Goal: Communication & Community: Answer question/provide support

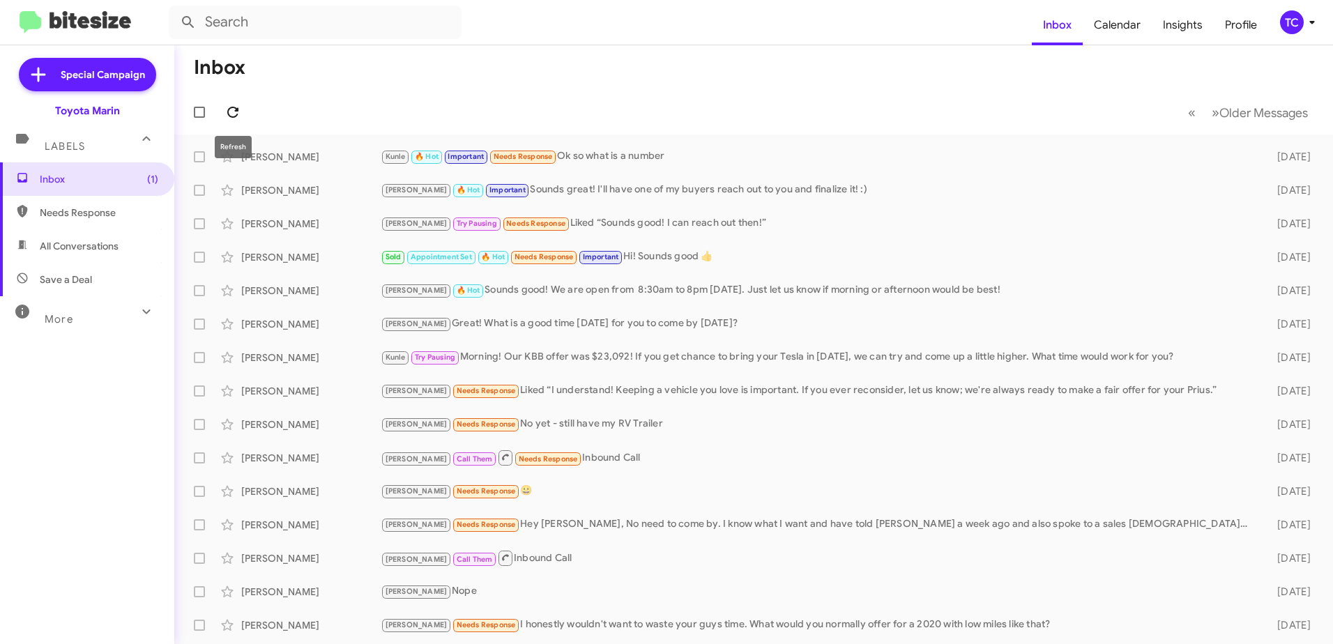
click at [224, 108] on icon at bounding box center [232, 112] width 17 height 17
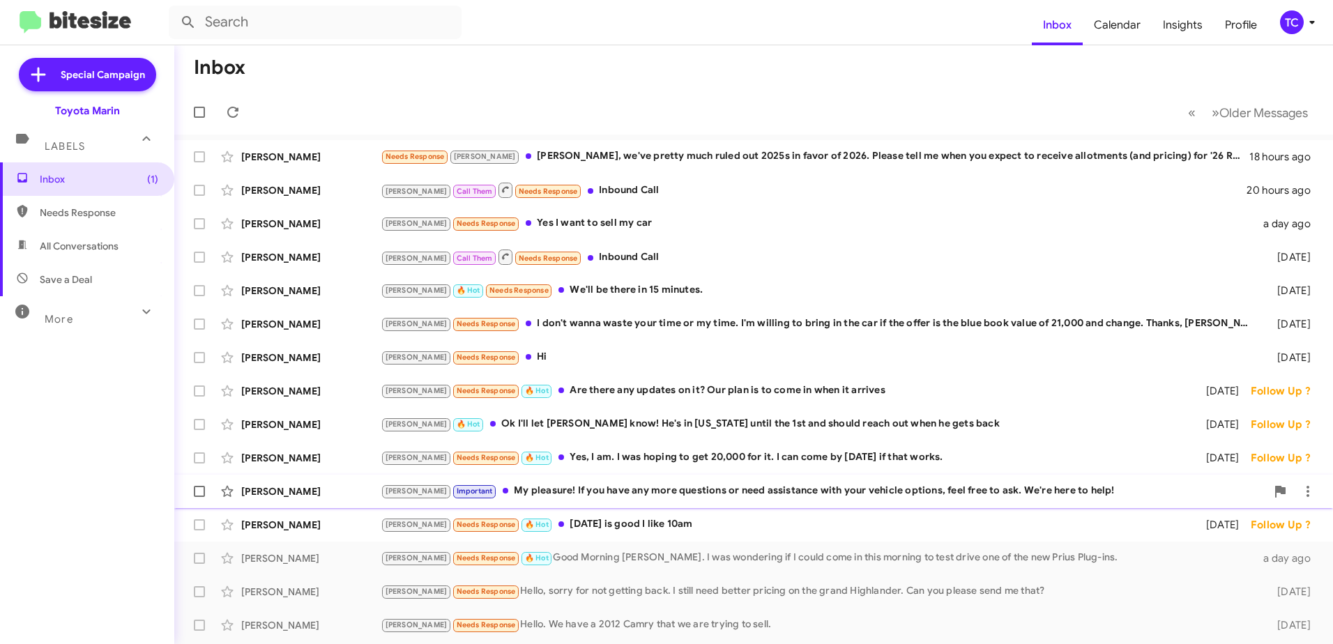
click at [765, 485] on div "Tony Important My pleasure! If you have any more questions or need assistance w…" at bounding box center [823, 491] width 885 height 16
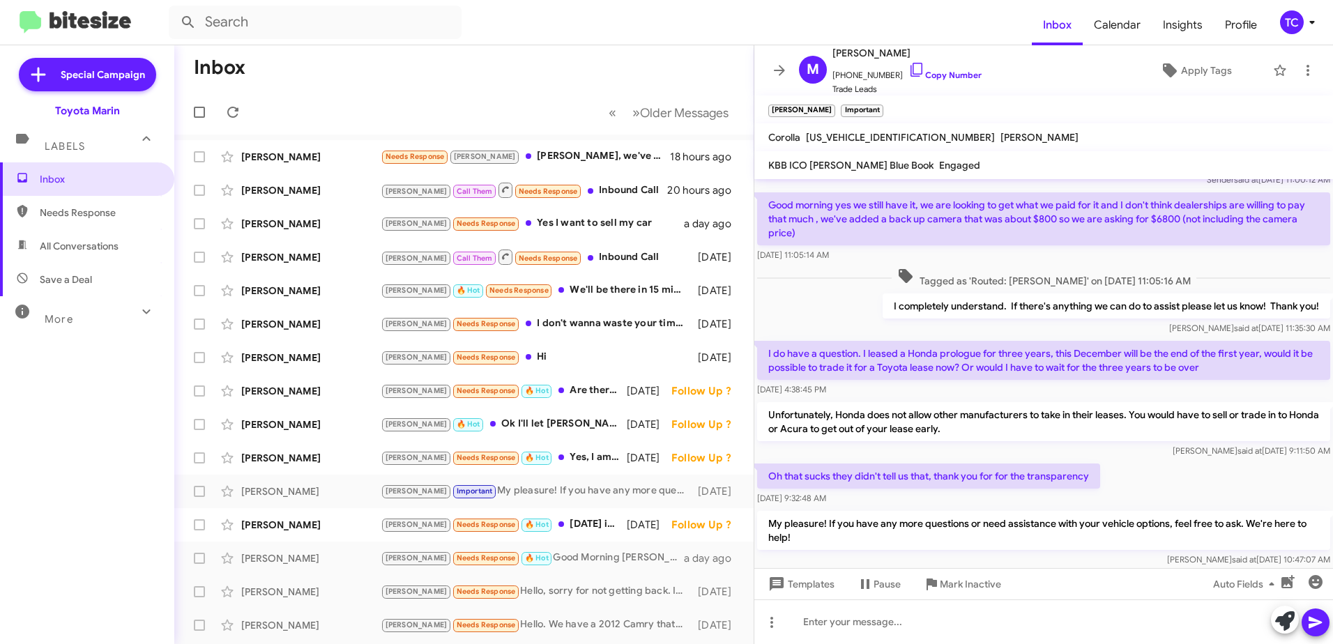
scroll to position [108, 0]
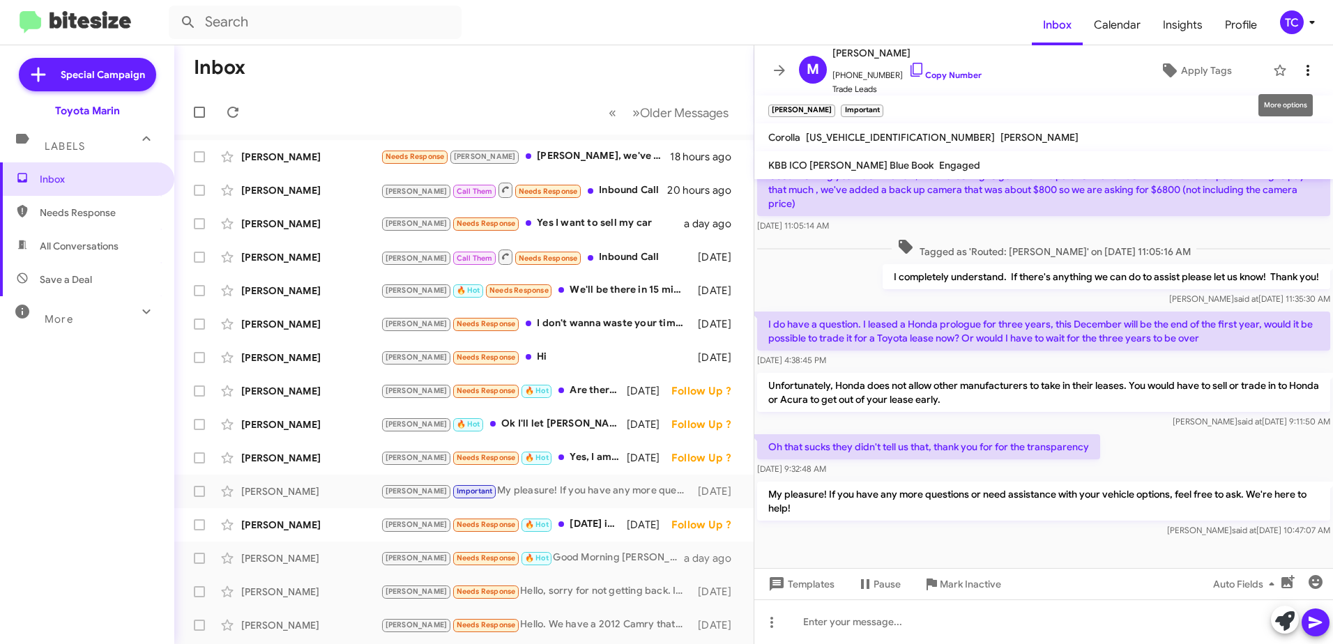
click at [1302, 70] on icon at bounding box center [1307, 70] width 17 height 17
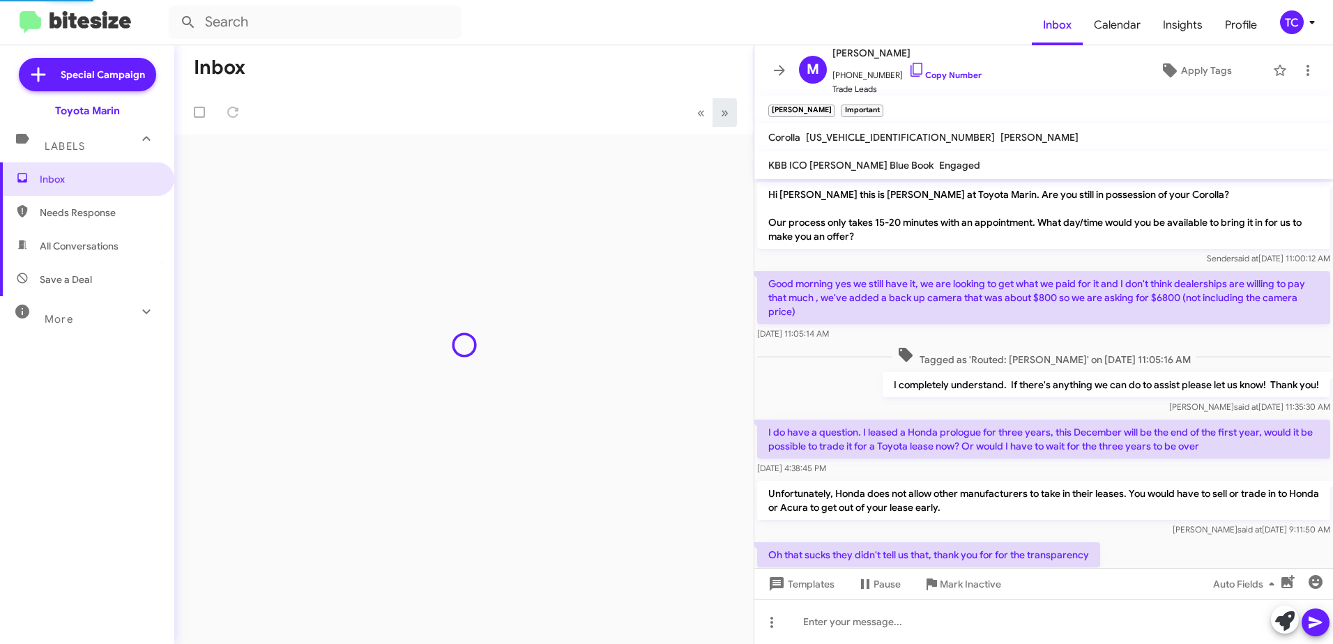
scroll to position [80, 0]
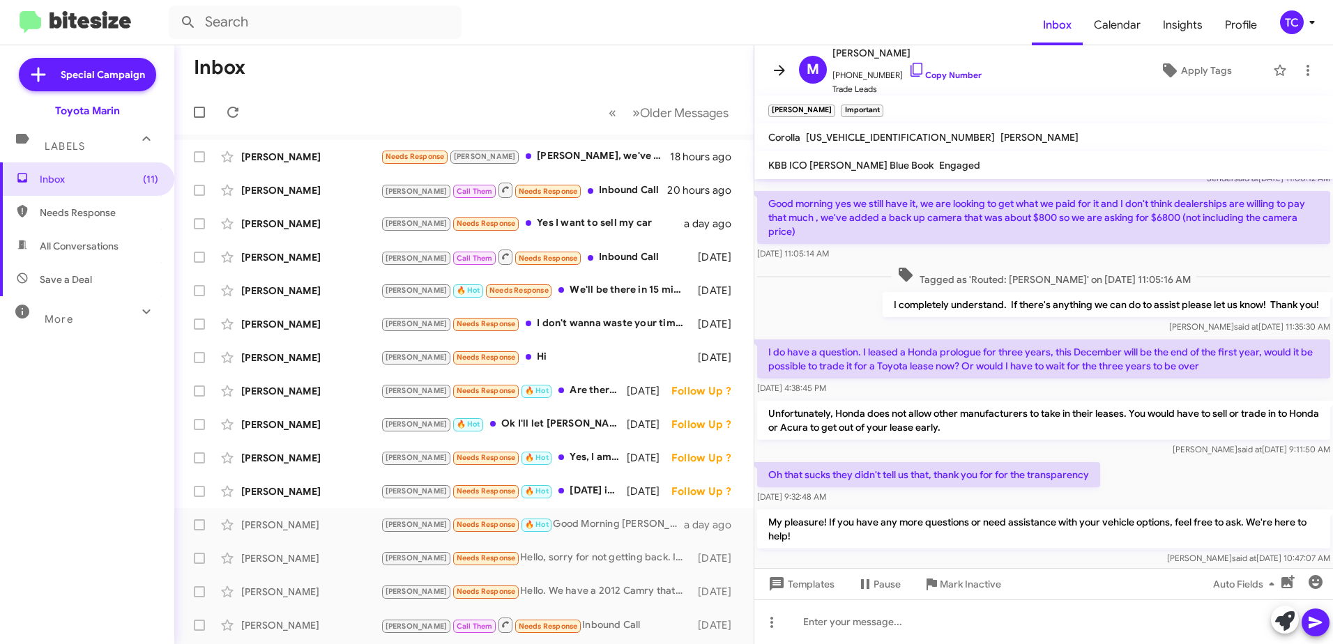
click at [774, 68] on icon at bounding box center [779, 70] width 17 height 17
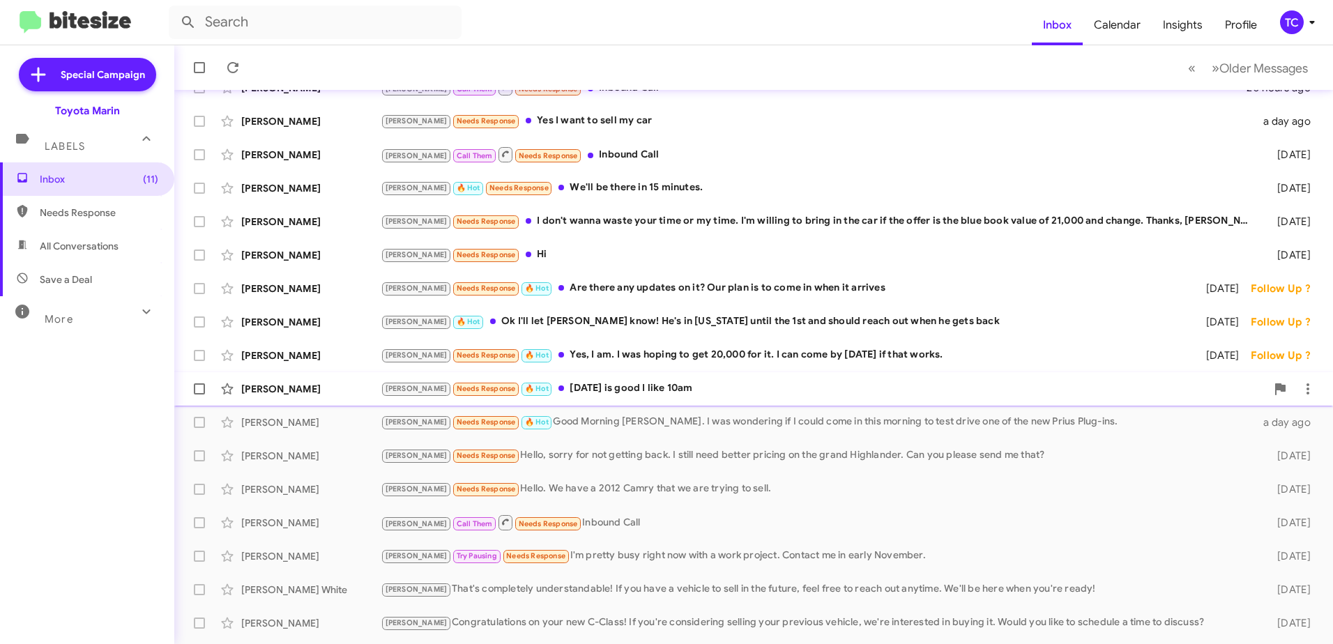
scroll to position [165, 0]
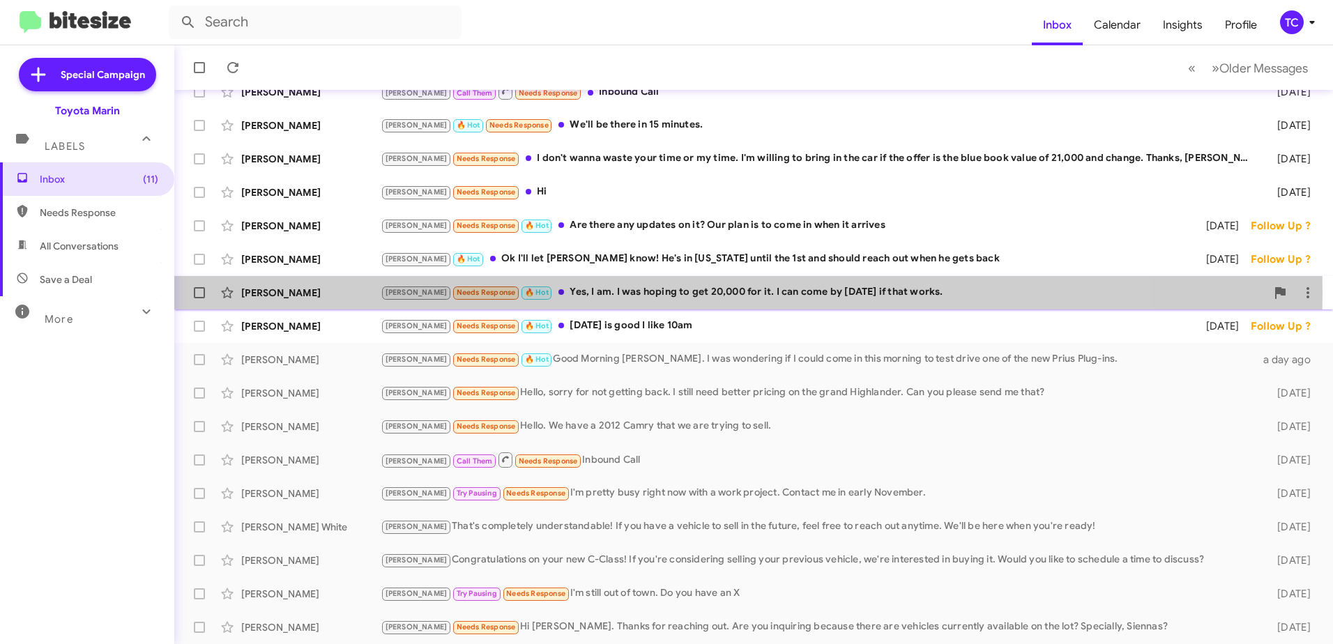
click at [616, 293] on div "[PERSON_NAME] Needs Response 🔥 Hot Yes, I am. I was hoping to get 20,000 for it…" at bounding box center [823, 292] width 885 height 16
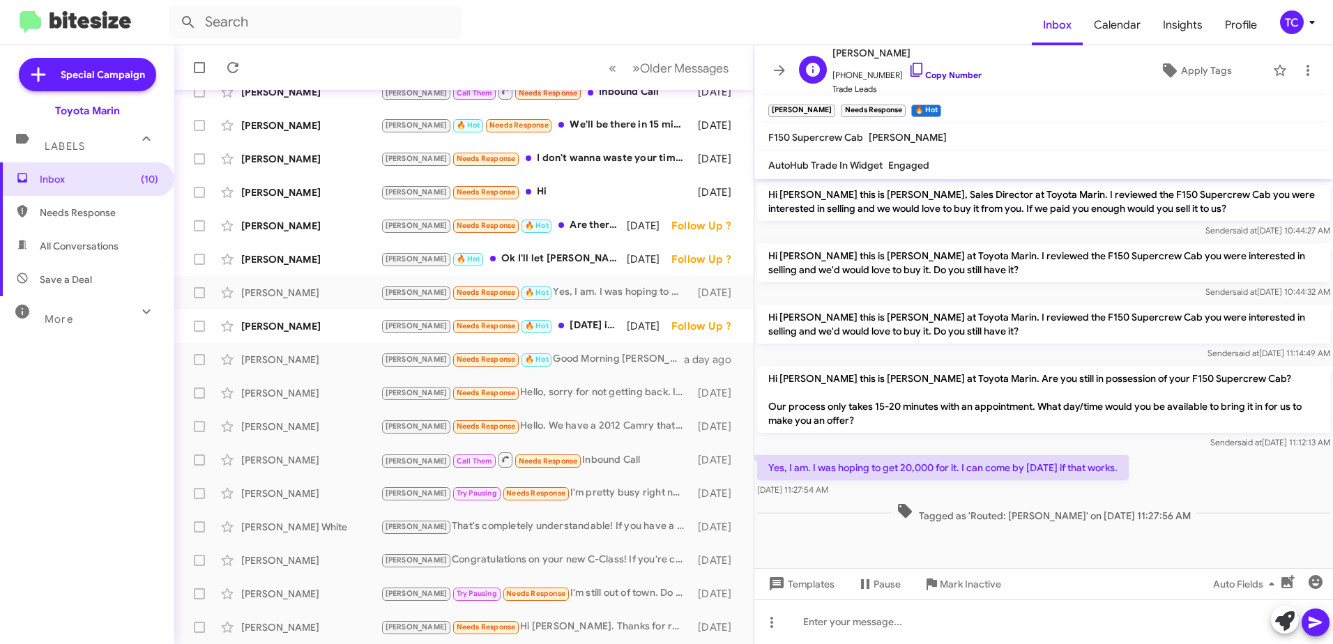
click at [908, 68] on icon at bounding box center [916, 69] width 17 height 17
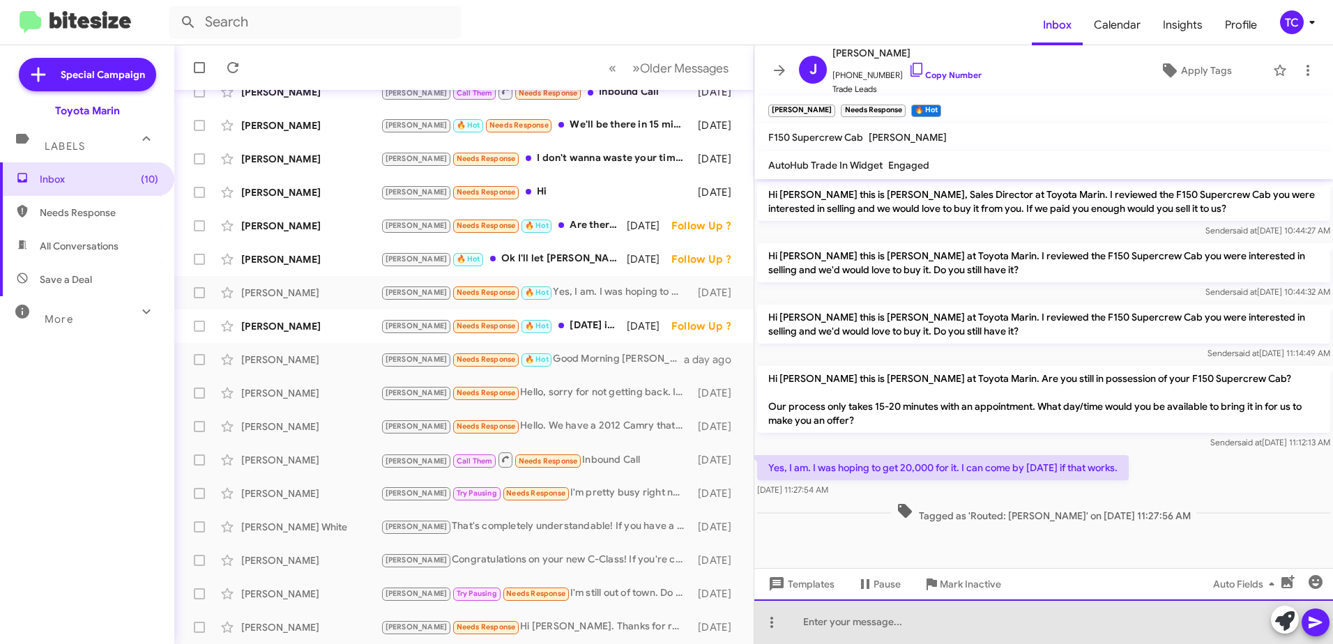
click at [916, 622] on div at bounding box center [1043, 622] width 579 height 45
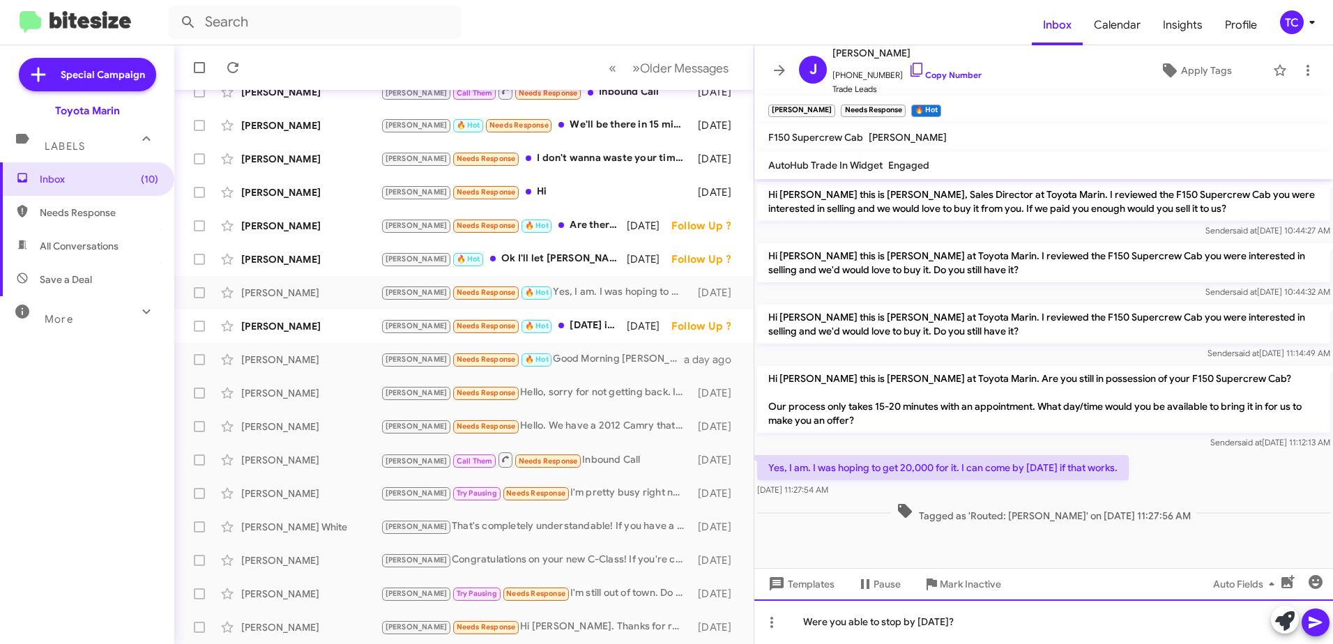
click at [804, 620] on div "Were you able to stop by [DATE]?" at bounding box center [1043, 622] width 579 height 45
click at [1066, 625] on div "Hello [PERSON_NAME], were you able to stop by [DATE]?" at bounding box center [1043, 622] width 579 height 45
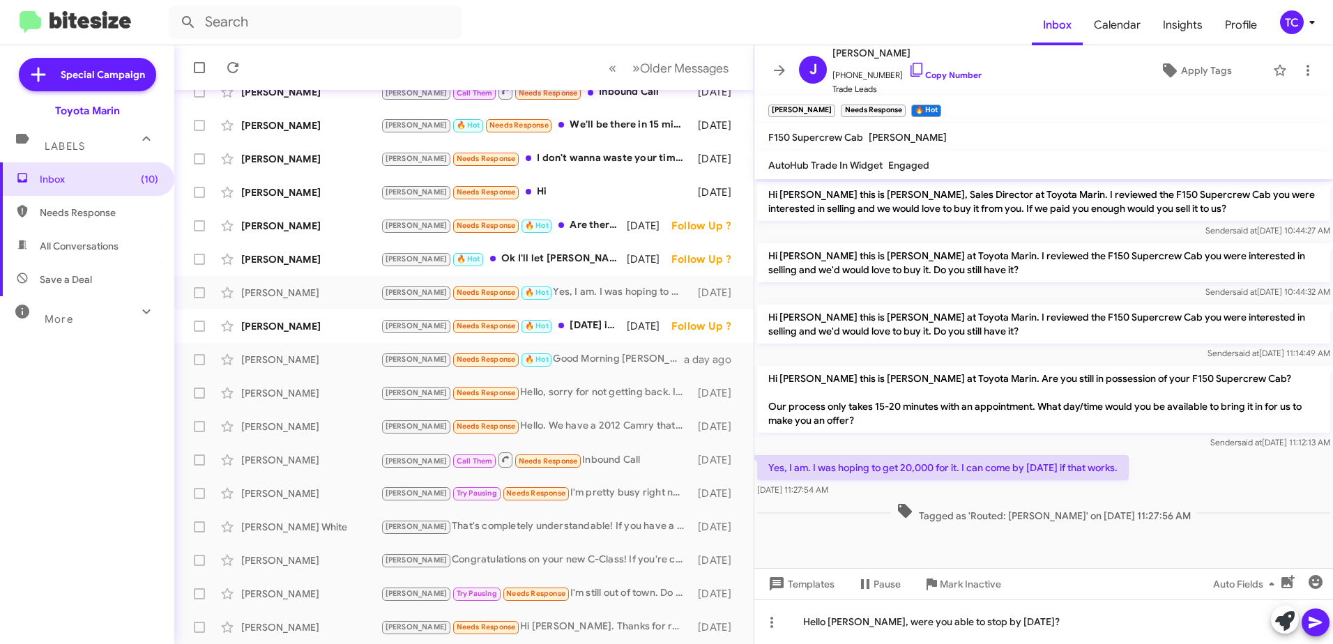
click at [1309, 619] on icon at bounding box center [1315, 622] width 17 height 17
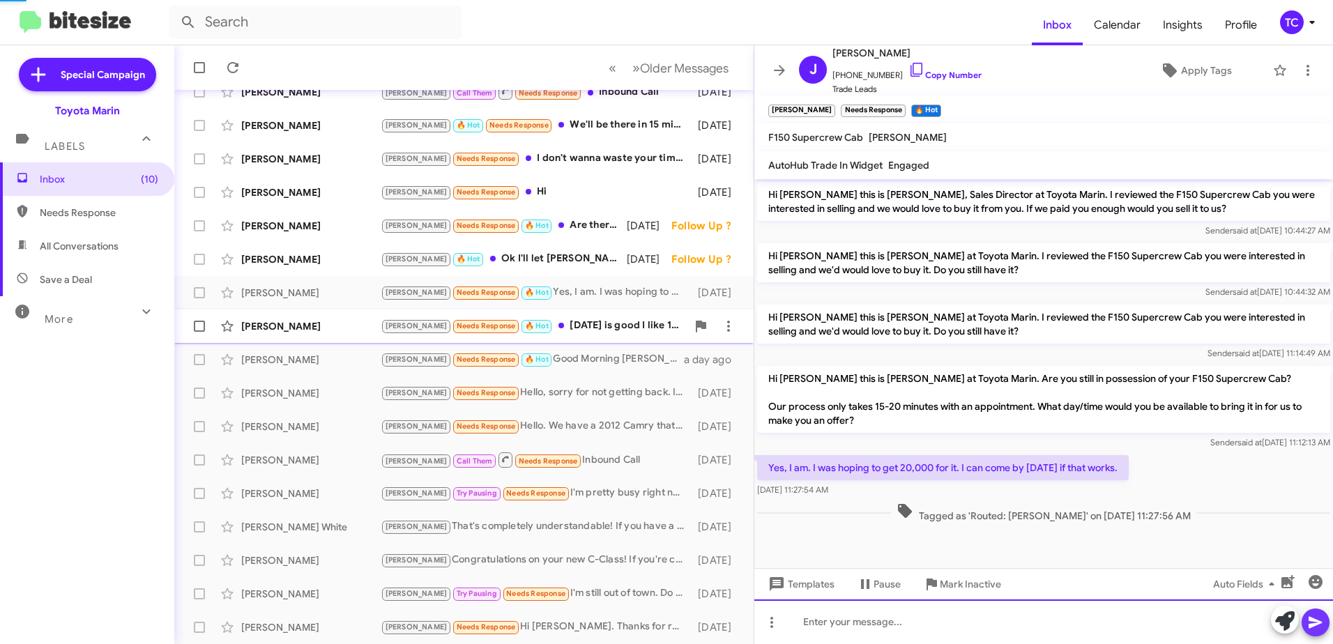
scroll to position [29, 0]
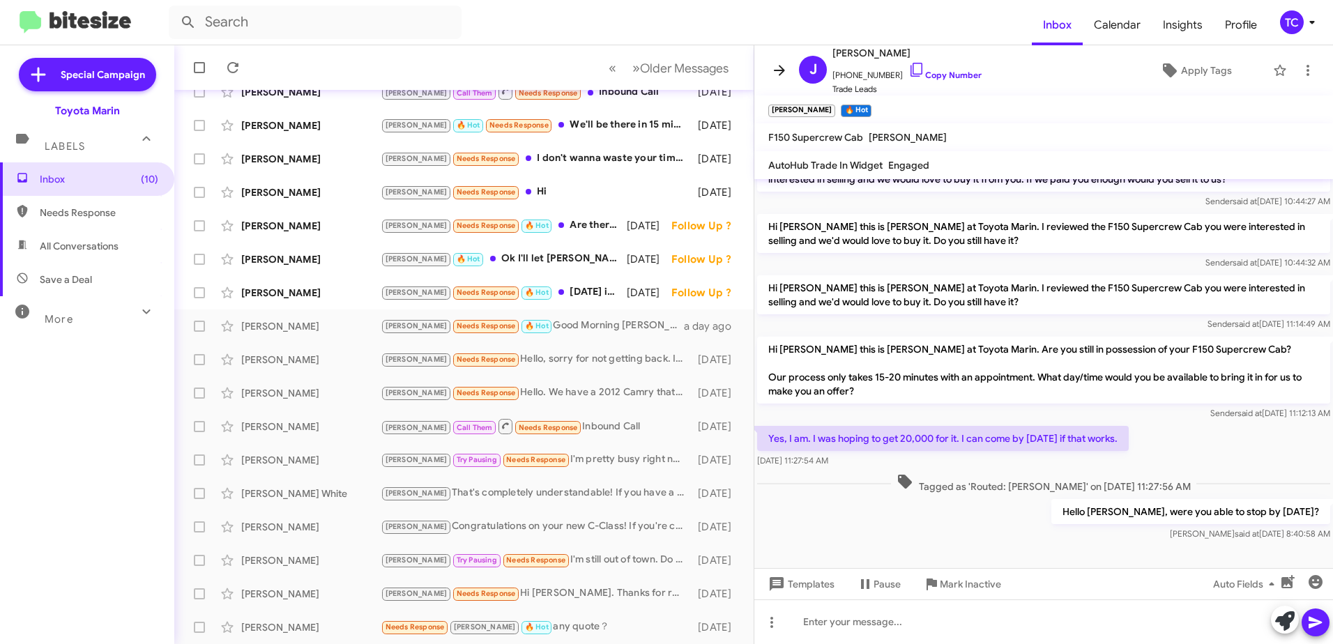
click at [776, 73] on icon at bounding box center [779, 70] width 17 height 17
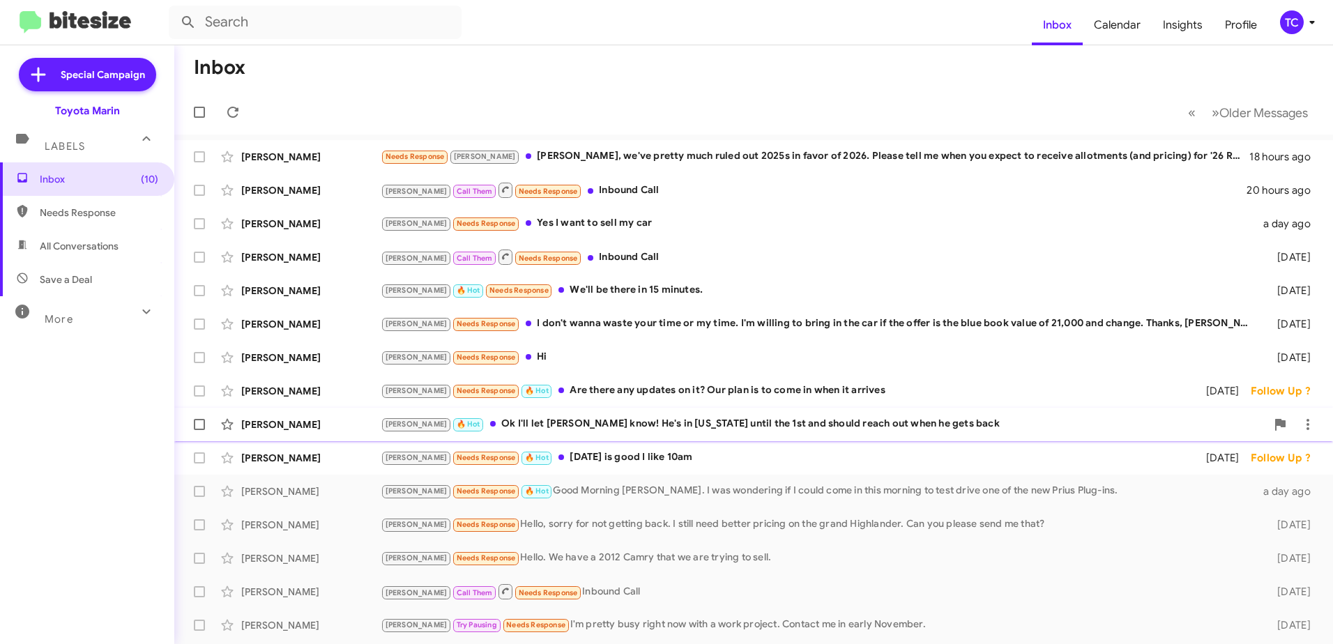
click at [579, 425] on div "[PERSON_NAME] 🔥 Hot Ok I'll let [PERSON_NAME] know! He's in [US_STATE] until th…" at bounding box center [823, 424] width 885 height 16
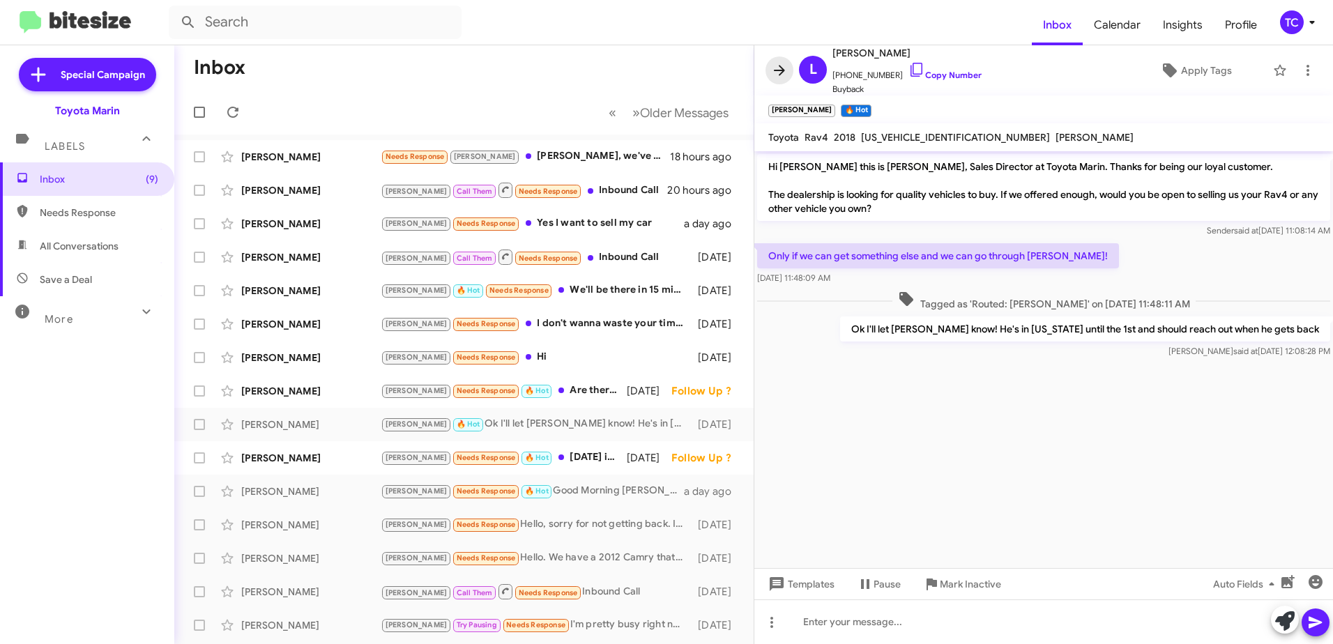
click at [780, 73] on icon at bounding box center [779, 70] width 17 height 17
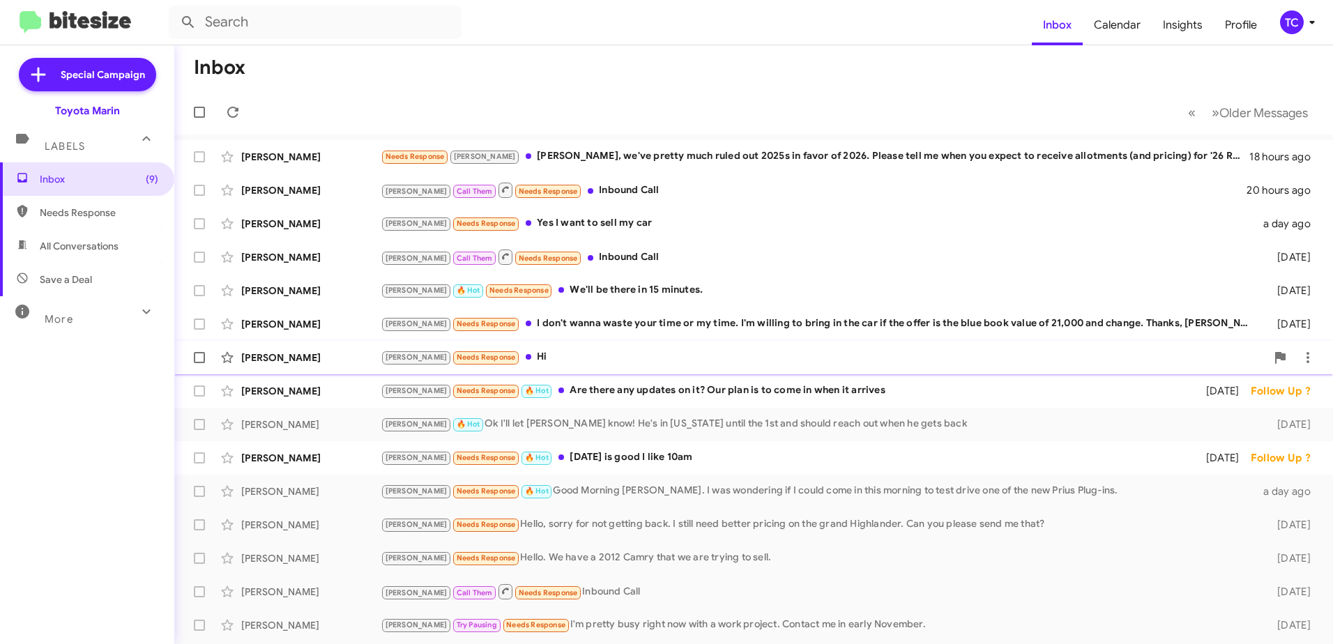
click at [495, 351] on div "[PERSON_NAME] Needs Response Hi" at bounding box center [823, 357] width 885 height 16
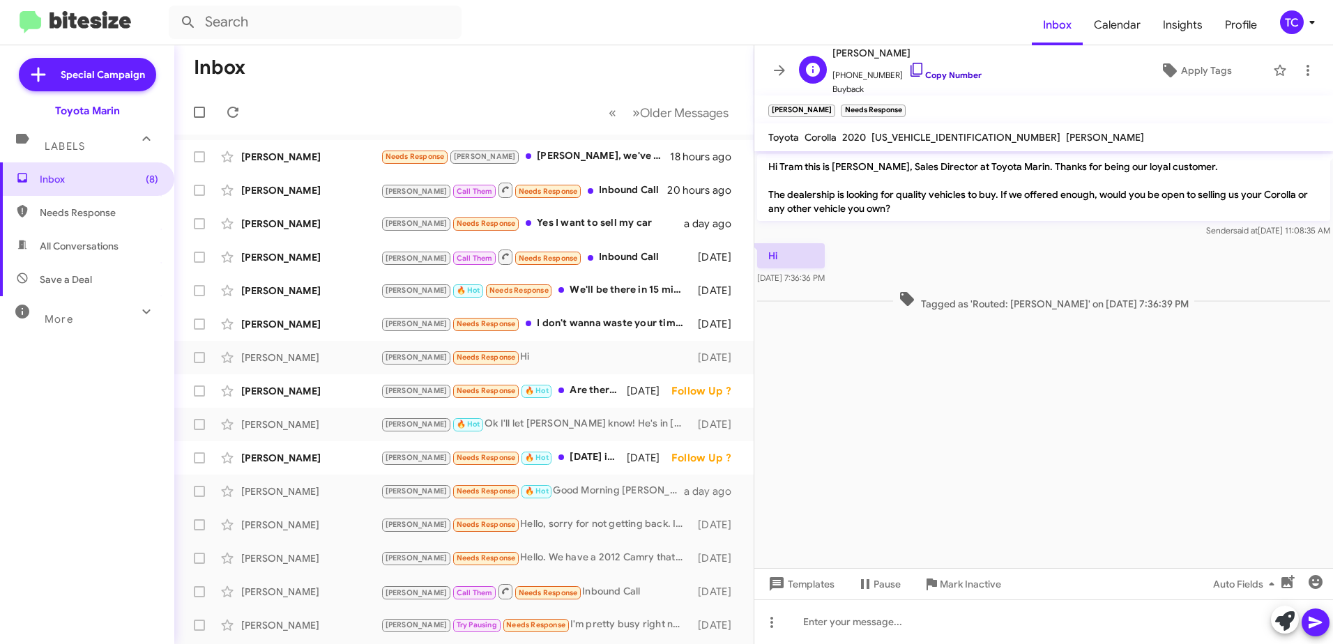
click at [908, 68] on icon at bounding box center [916, 69] width 17 height 17
click at [1281, 615] on icon at bounding box center [1285, 621] width 20 height 20
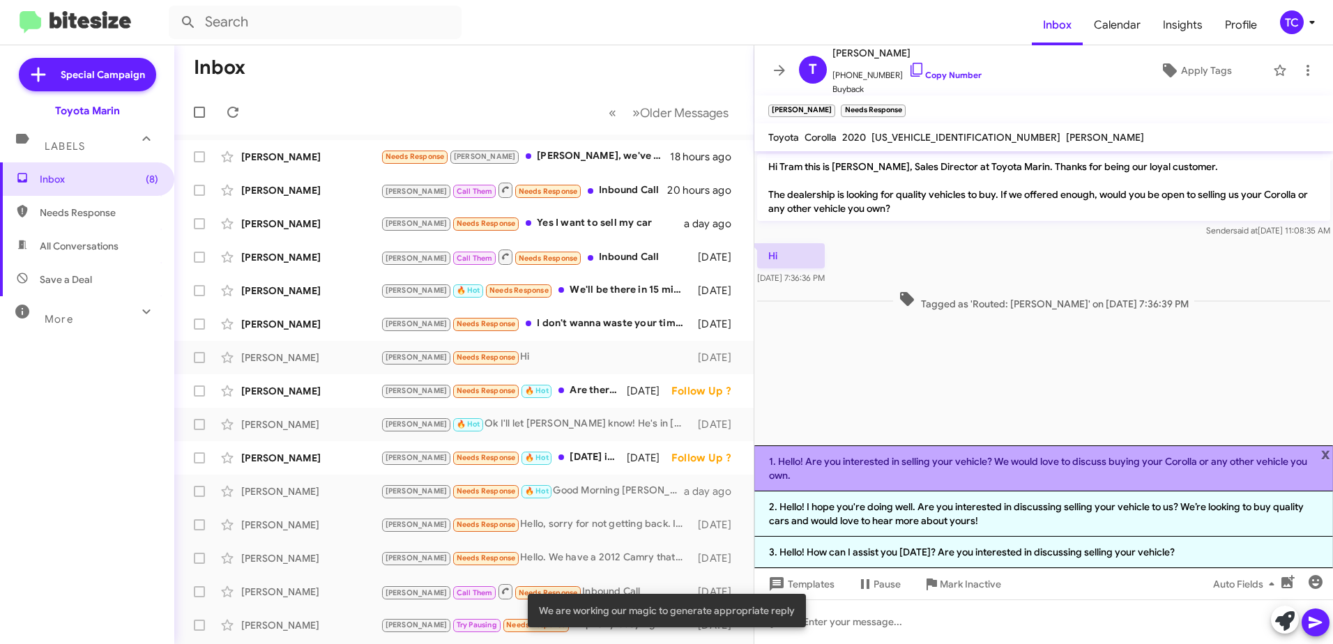
click at [903, 465] on li "1. Hello! Are you interested in selling your vehicle? We would love to discuss …" at bounding box center [1043, 468] width 579 height 46
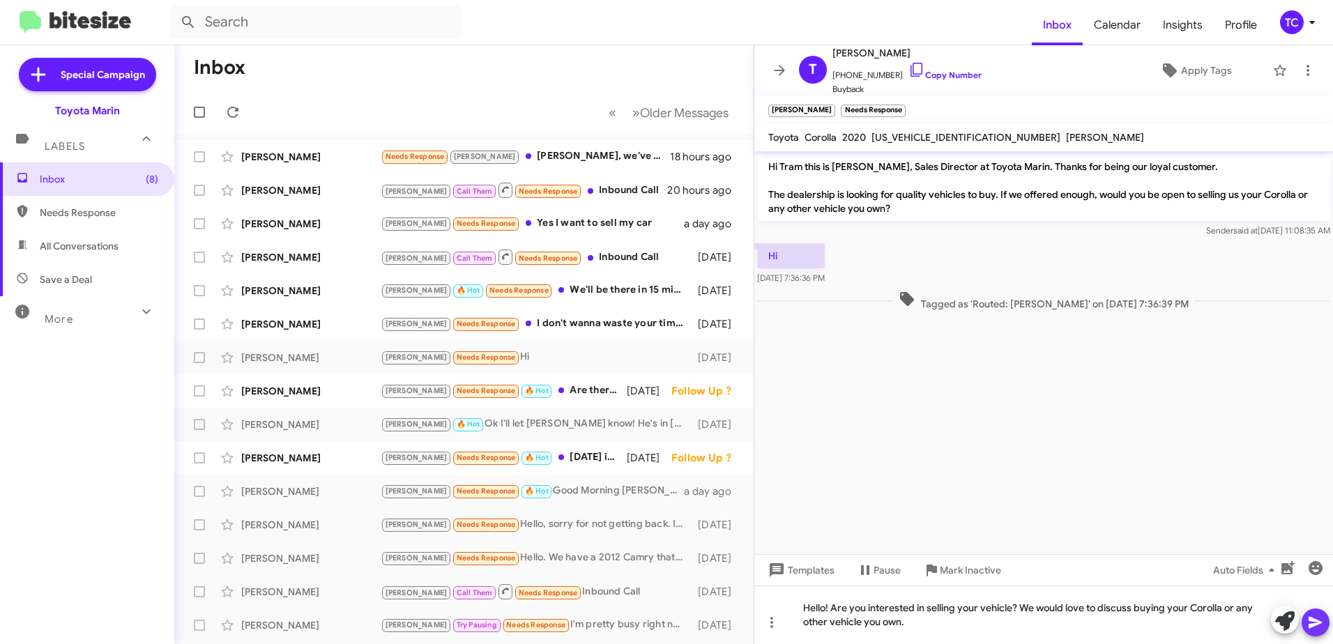
click at [1318, 626] on icon at bounding box center [1315, 622] width 17 height 17
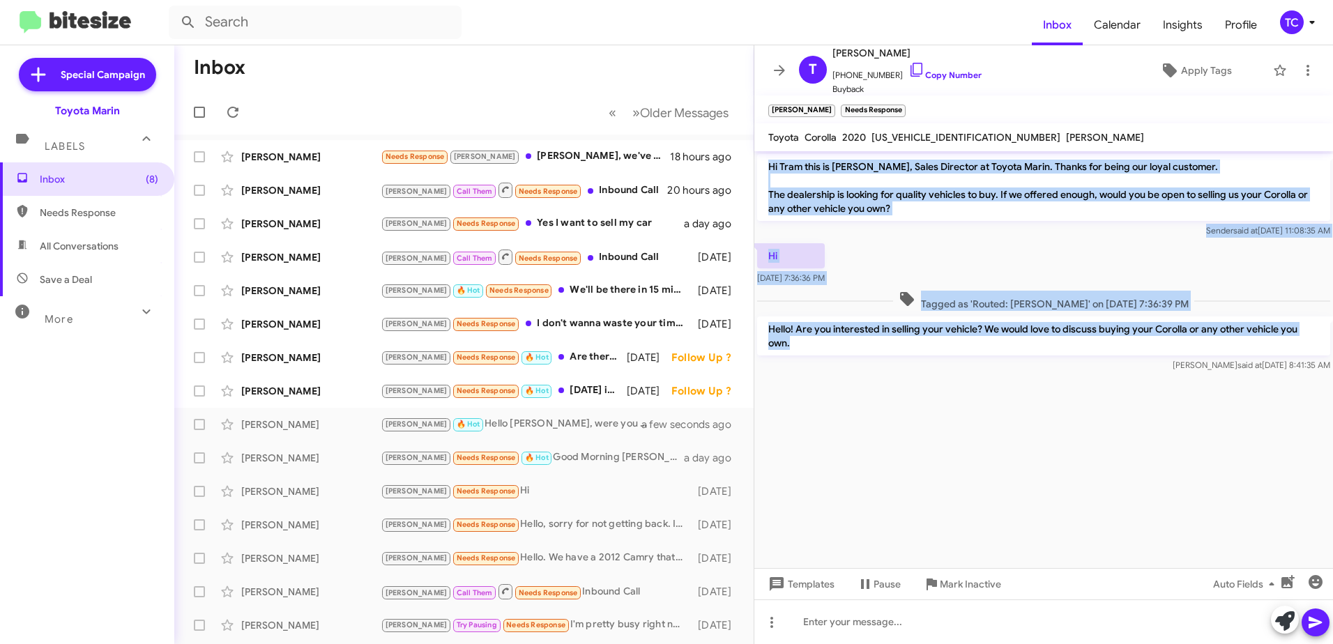
drag, startPoint x: 809, startPoint y: 344, endPoint x: 765, endPoint y: 170, distance: 179.6
click at [765, 170] on div "Hi Tram this is [PERSON_NAME], Sales Director at Toyota Marin. Thanks for being…" at bounding box center [1043, 263] width 579 height 224
drag, startPoint x: 765, startPoint y: 170, endPoint x: 804, endPoint y: 206, distance: 52.8
copy div "Hi Tram this is [PERSON_NAME], Sales Director at Toyota Marin. Thanks for being…"
click at [776, 70] on icon at bounding box center [779, 70] width 11 height 10
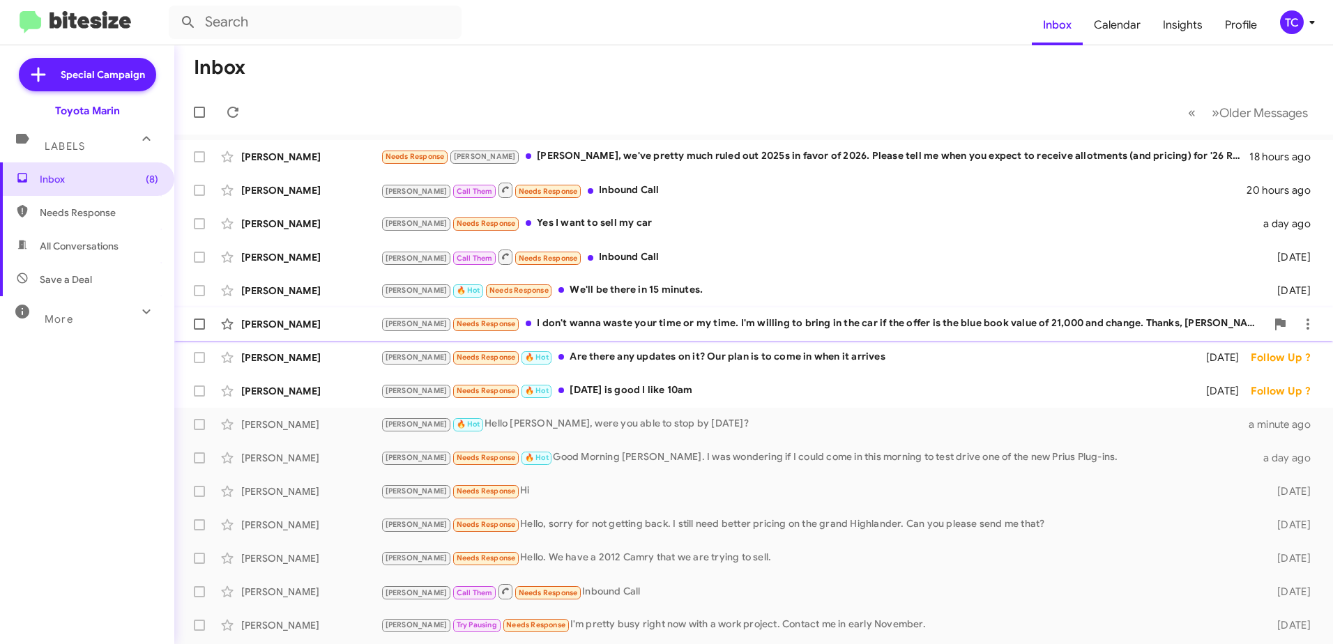
click at [559, 327] on div "[PERSON_NAME] Needs Response I don't wanna waste your time or my time. I'm will…" at bounding box center [823, 324] width 885 height 16
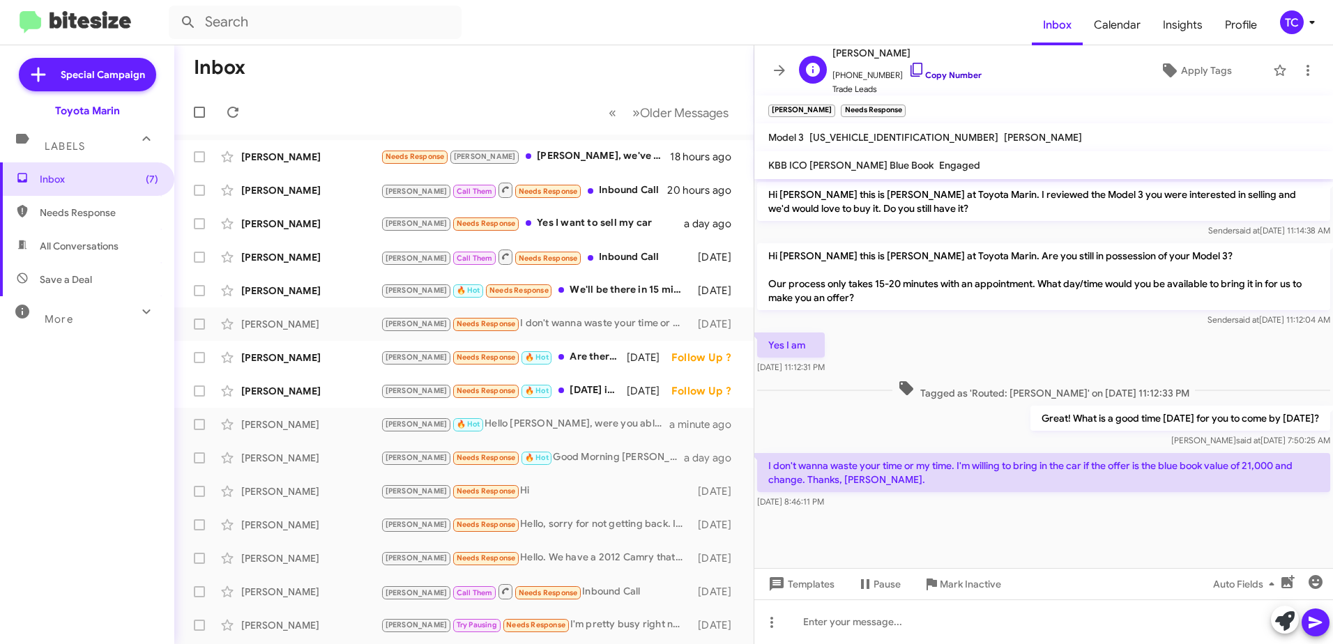
click at [908, 70] on icon at bounding box center [916, 69] width 17 height 17
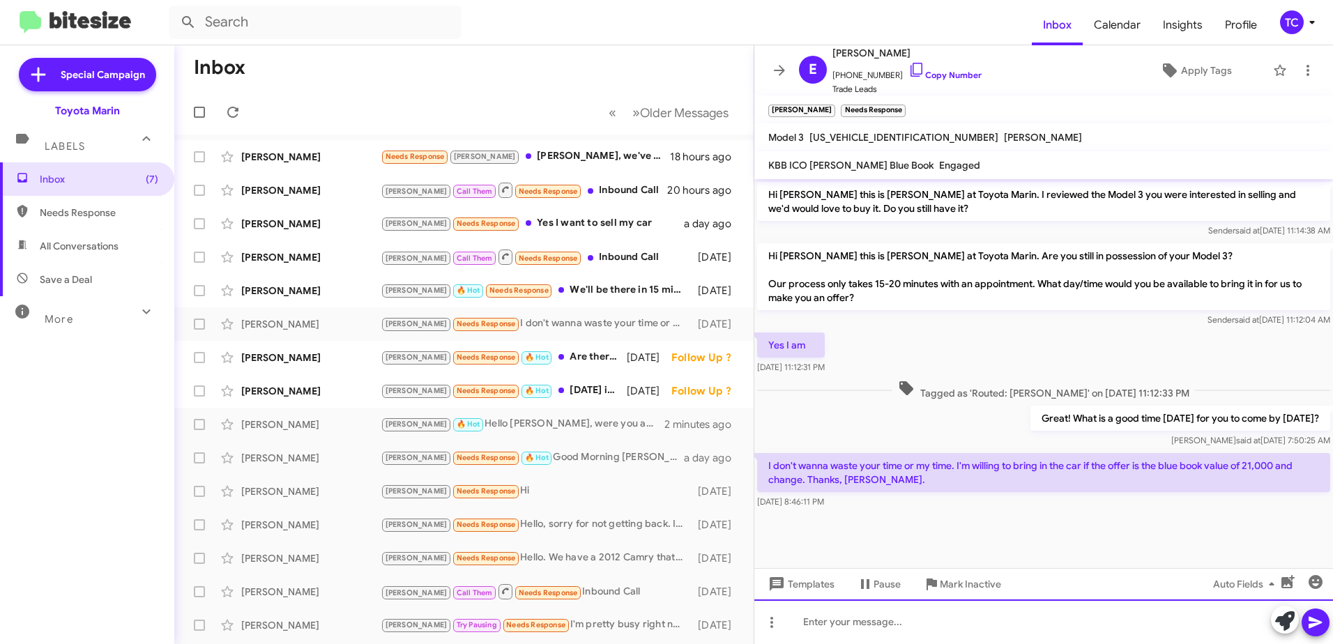
click at [992, 623] on div at bounding box center [1043, 622] width 579 height 45
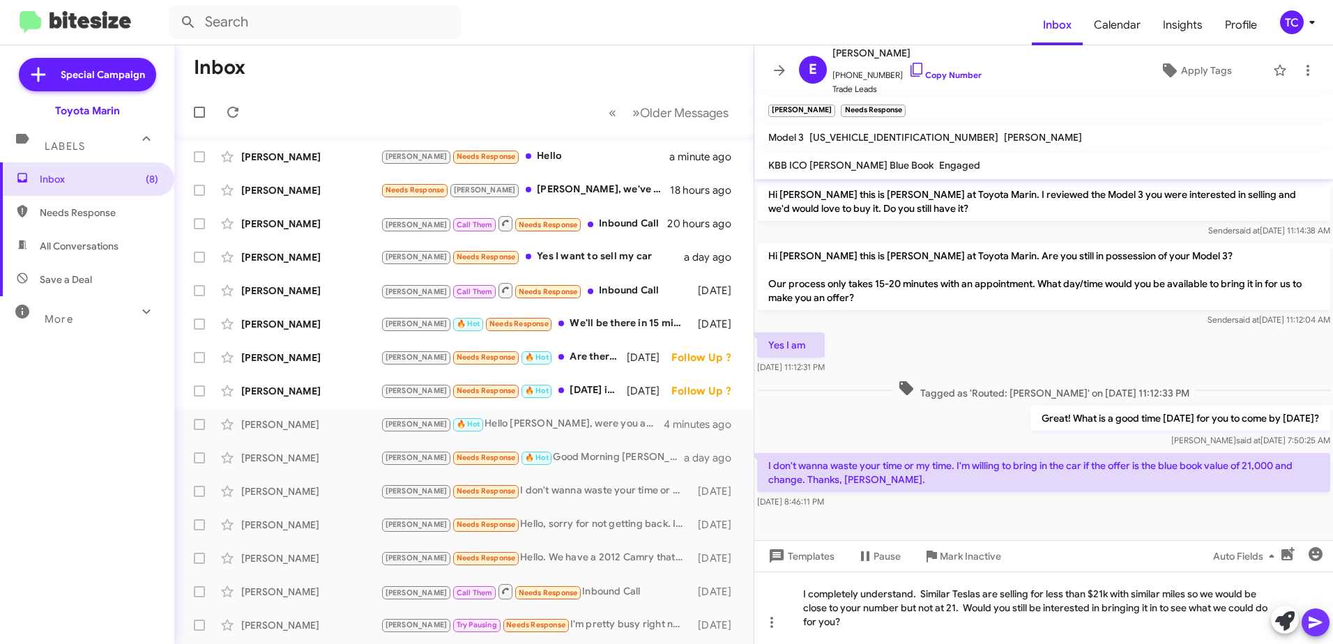
click at [1322, 620] on icon at bounding box center [1315, 622] width 17 height 17
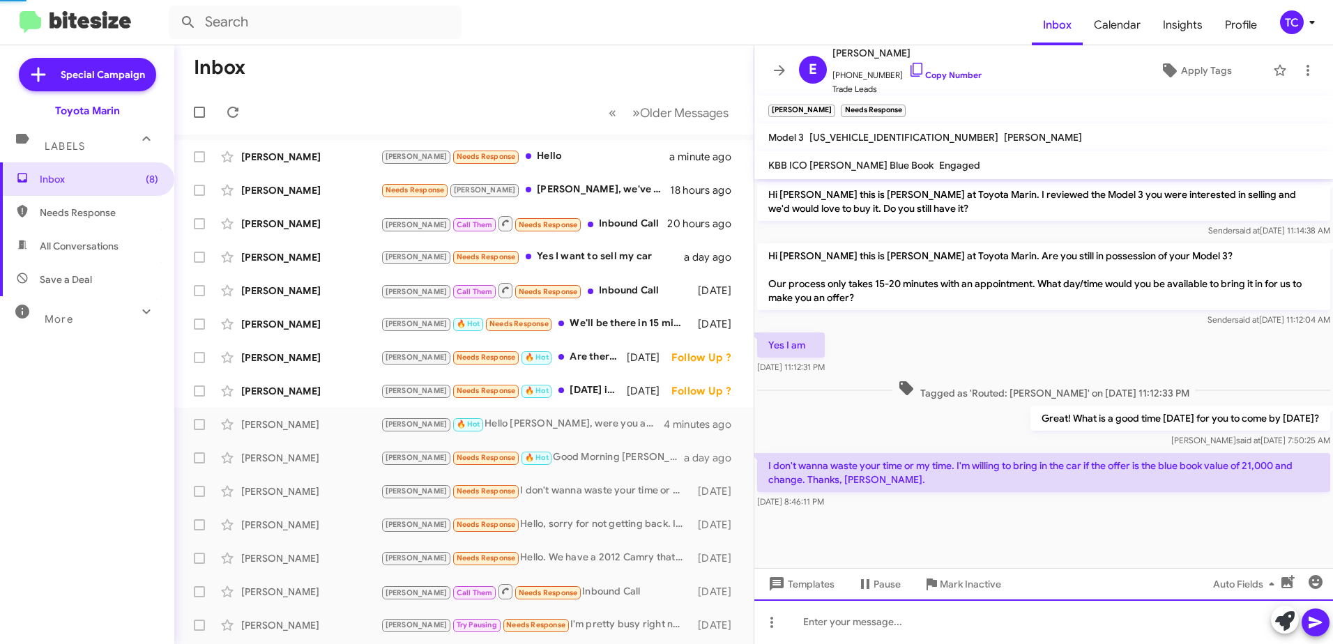
scroll to position [29, 0]
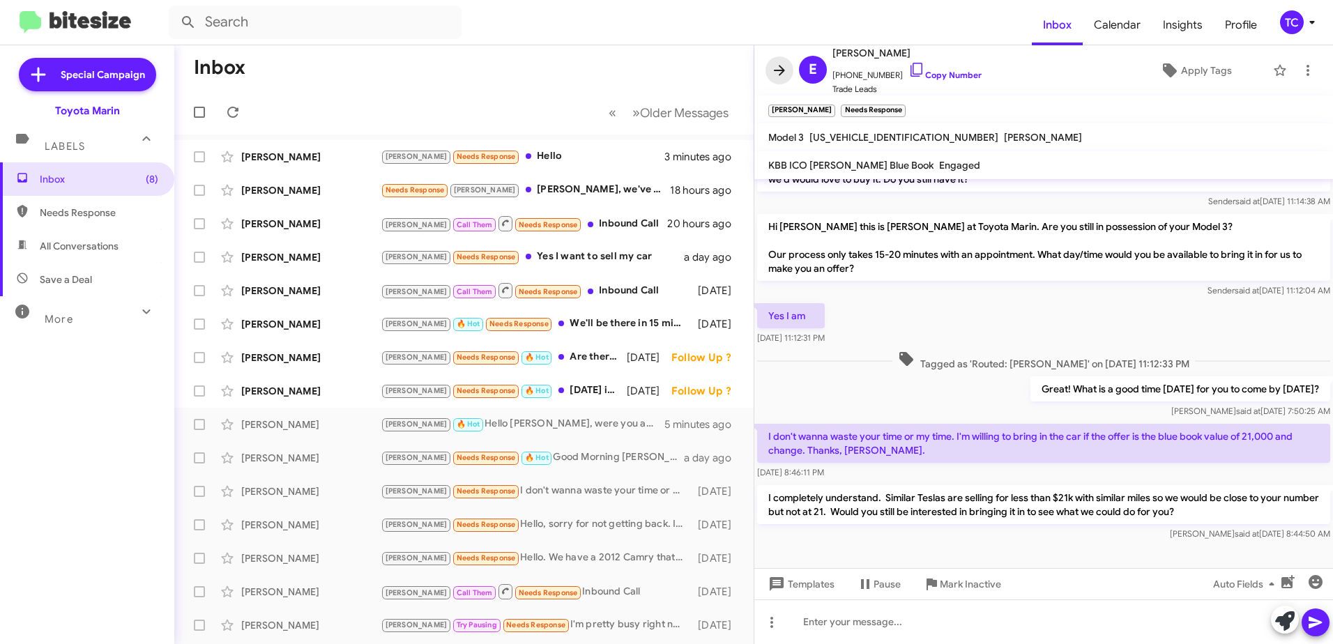
click at [777, 73] on icon at bounding box center [779, 70] width 17 height 17
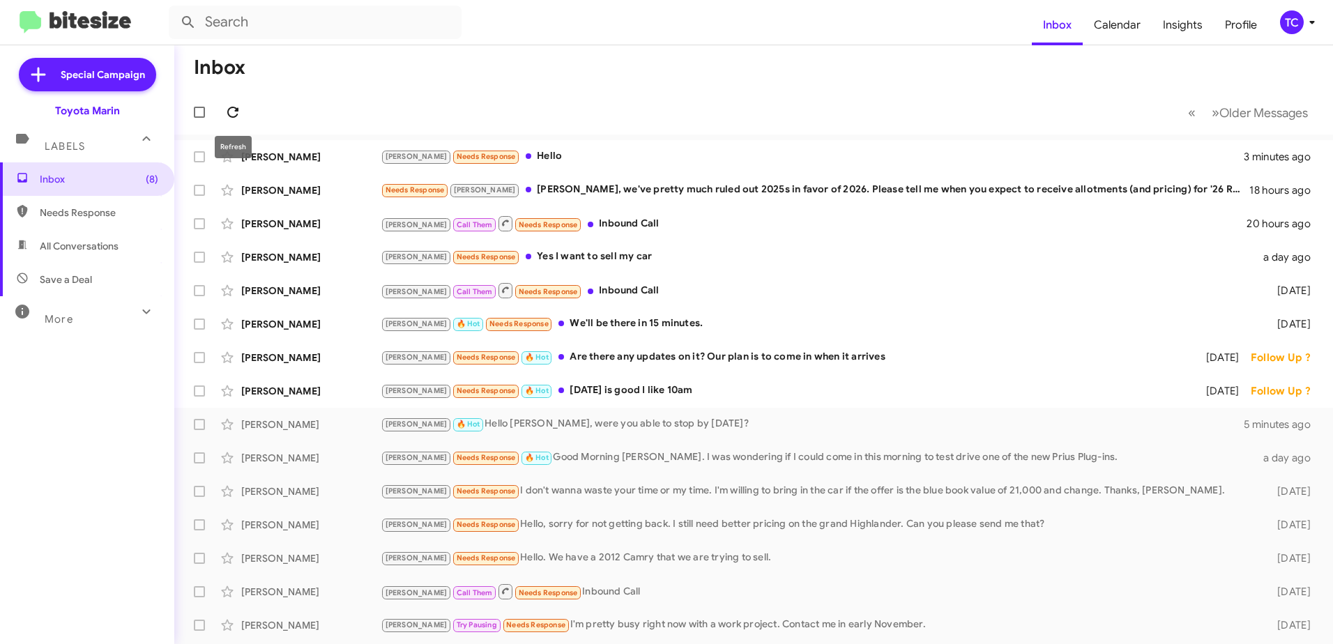
click at [232, 111] on icon at bounding box center [232, 112] width 17 height 17
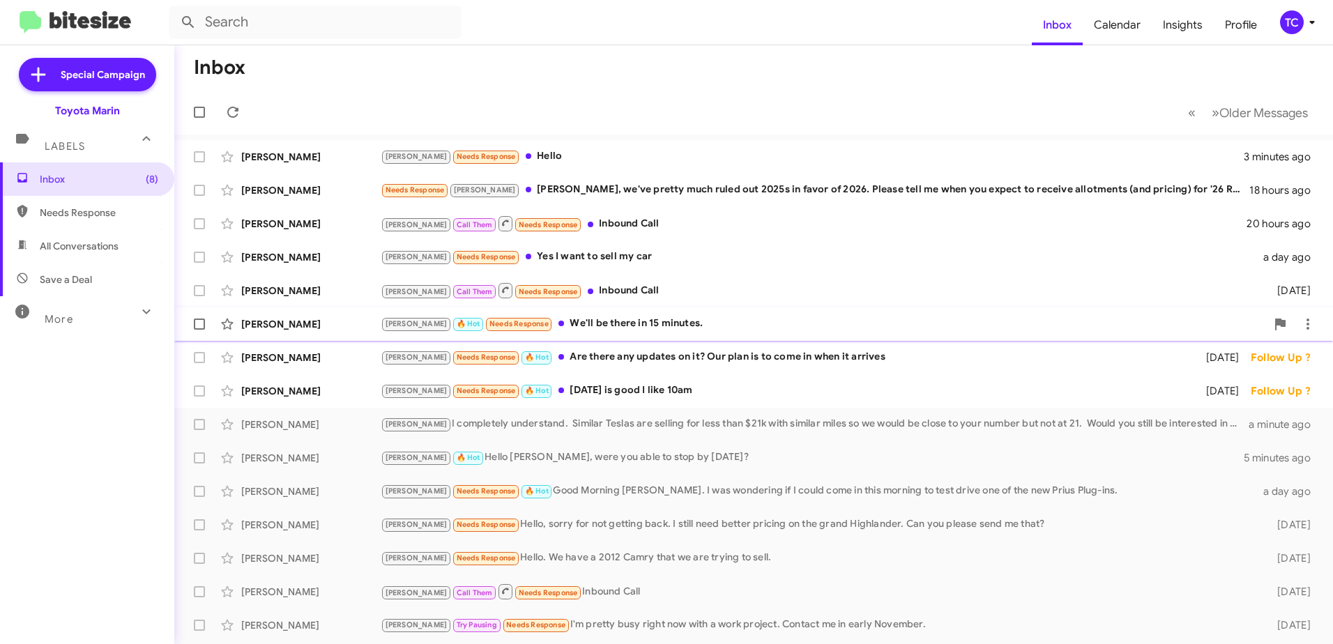
click at [622, 318] on div "[PERSON_NAME] 🔥 Hot Needs Response We'll be there in 15 minutes." at bounding box center [823, 324] width 885 height 16
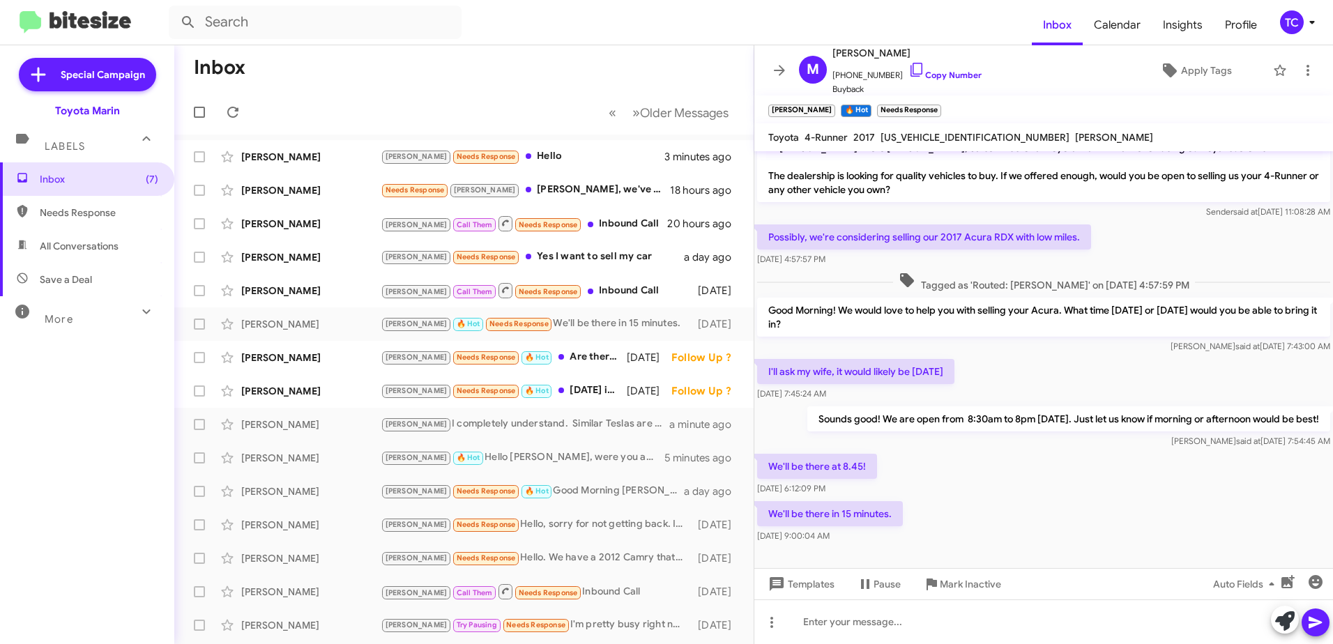
scroll to position [24, 0]
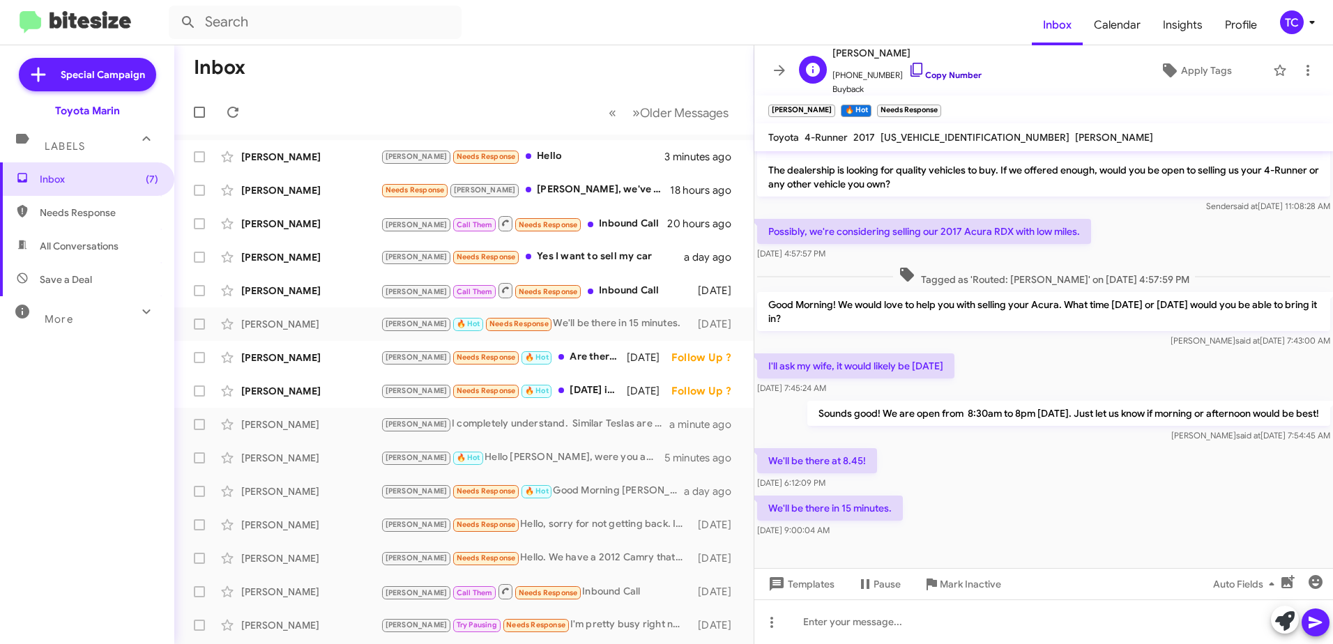
click at [908, 68] on icon at bounding box center [916, 69] width 17 height 17
click at [1303, 72] on icon at bounding box center [1307, 70] width 17 height 17
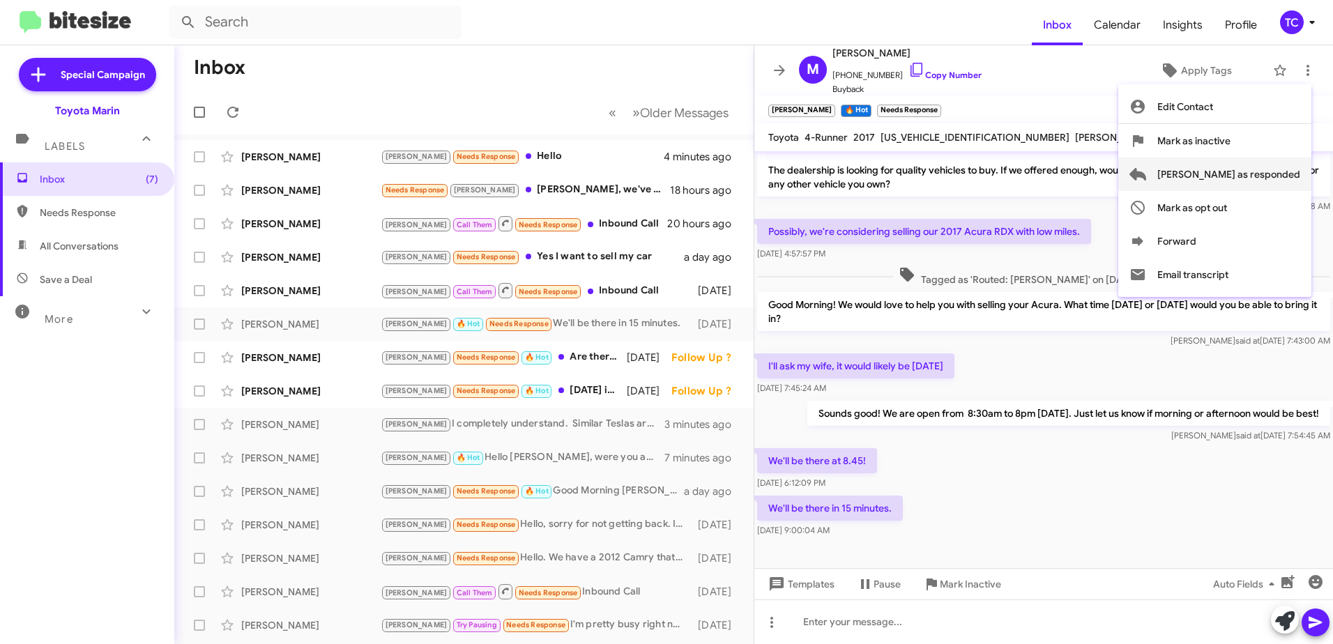
click at [1237, 174] on span "[PERSON_NAME] as responded" at bounding box center [1228, 174] width 143 height 33
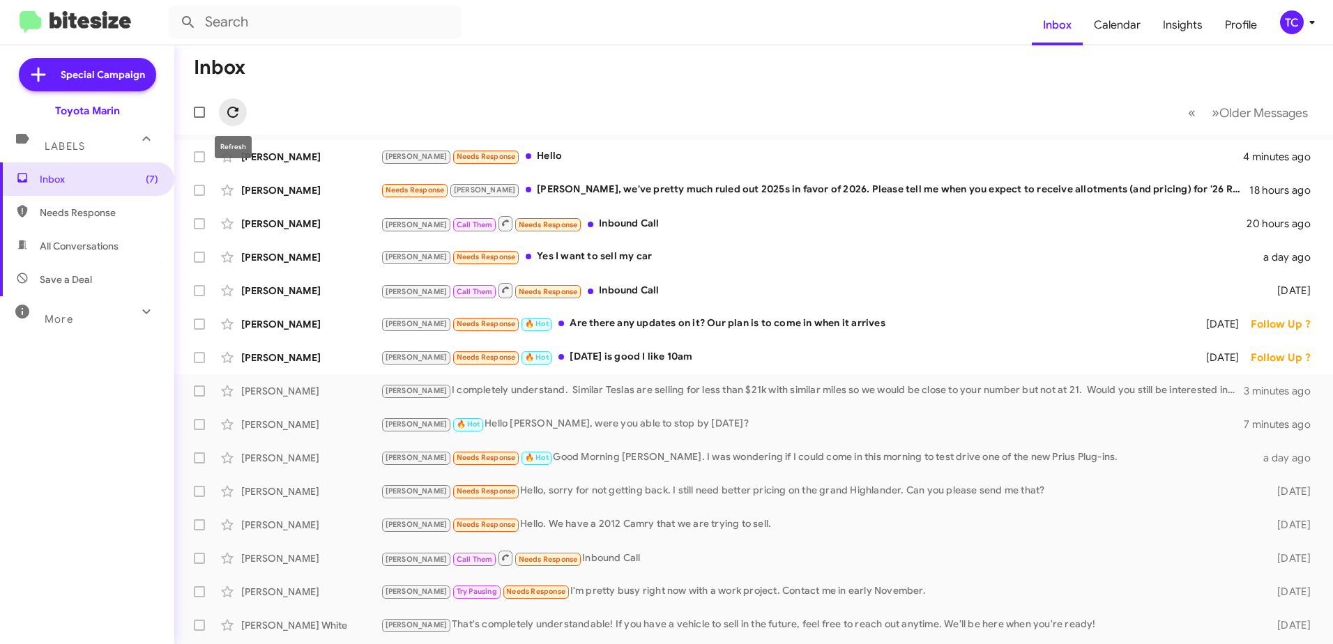
click at [231, 114] on icon at bounding box center [232, 112] width 17 height 17
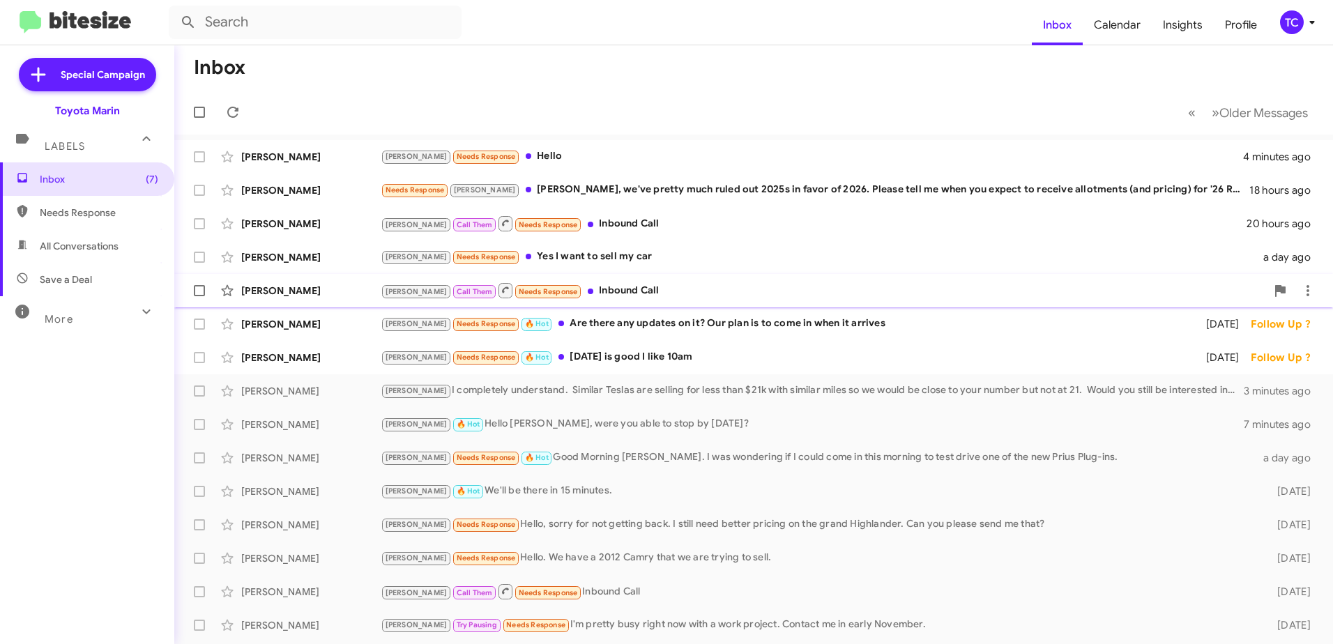
click at [563, 291] on div "[PERSON_NAME] Call Them Needs Response Inbound Call" at bounding box center [823, 290] width 885 height 17
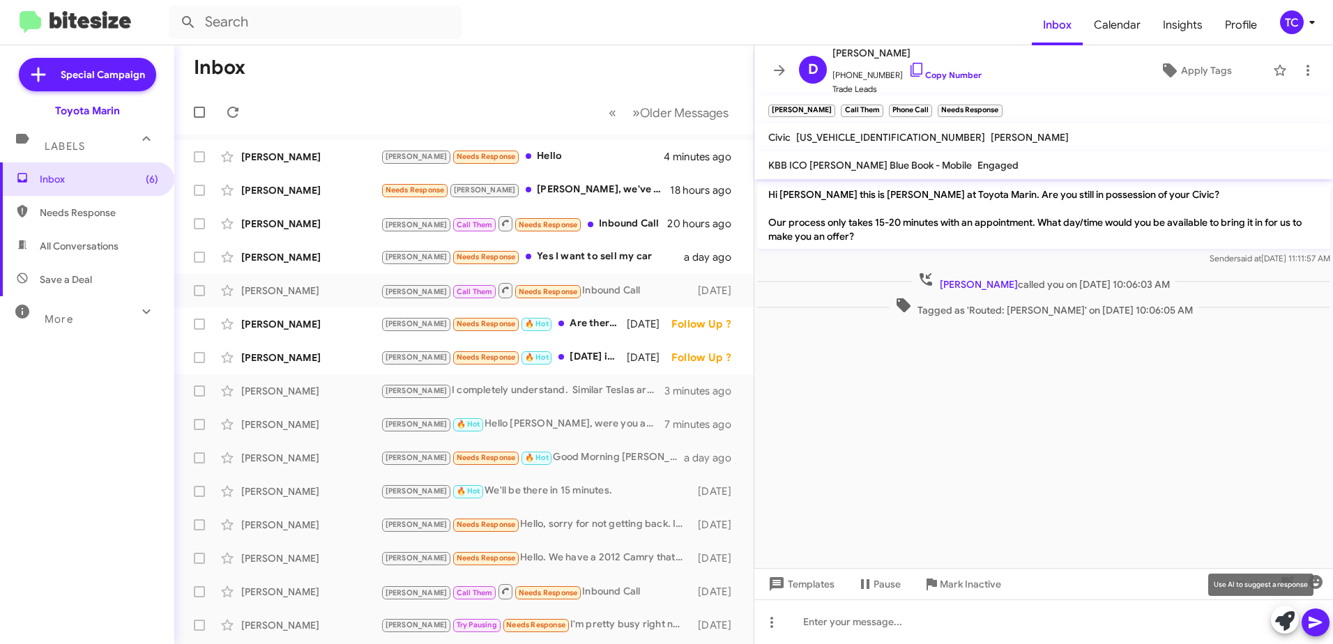
click at [1286, 611] on icon at bounding box center [1285, 621] width 20 height 20
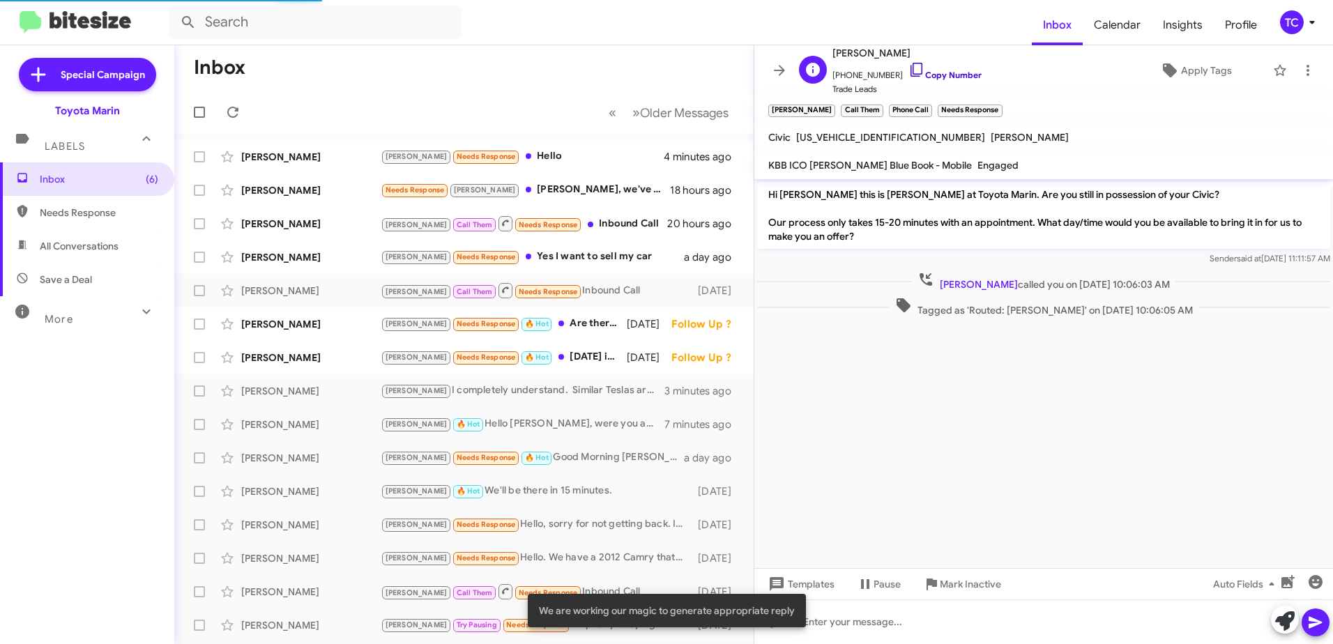
click at [910, 74] on link "Copy Number" at bounding box center [944, 75] width 73 height 10
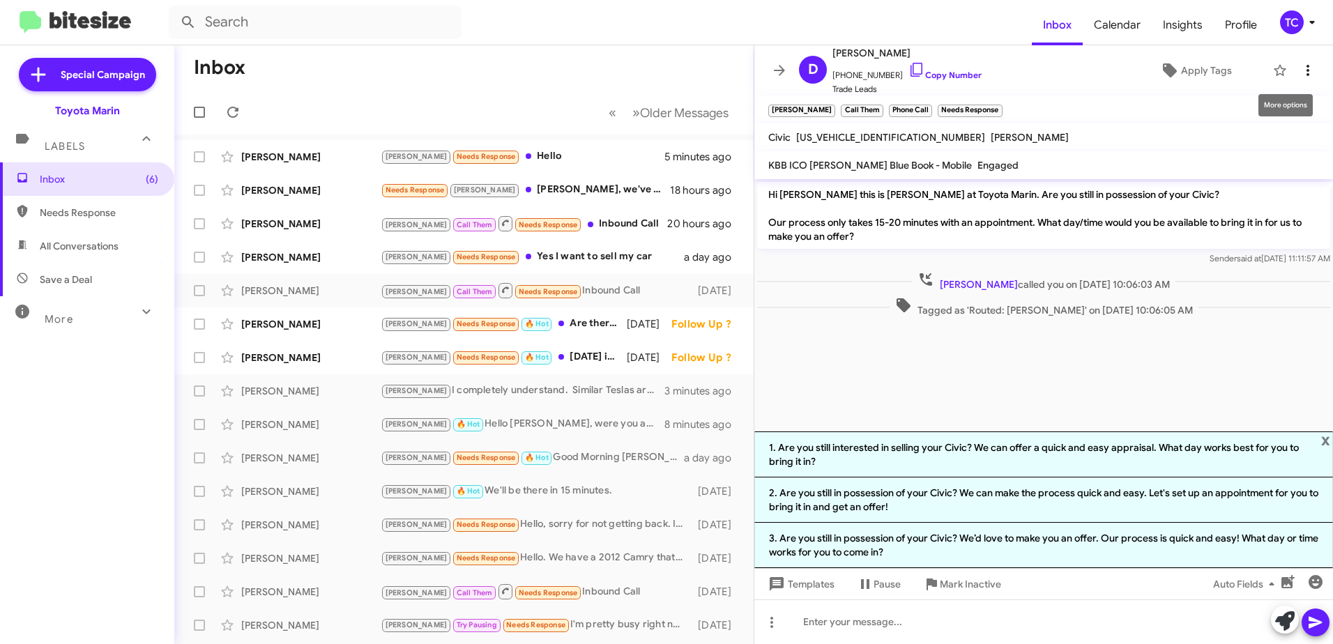
click at [1299, 62] on icon at bounding box center [1307, 70] width 17 height 17
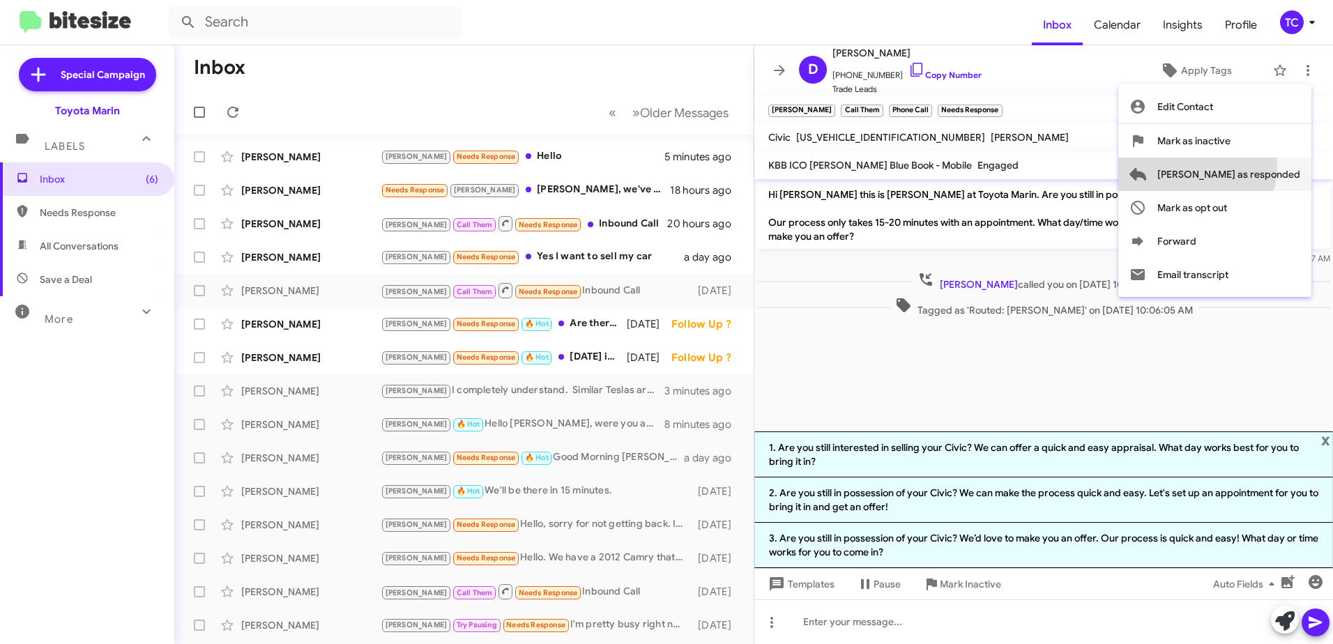
click at [1252, 167] on span "[PERSON_NAME] as responded" at bounding box center [1228, 174] width 143 height 33
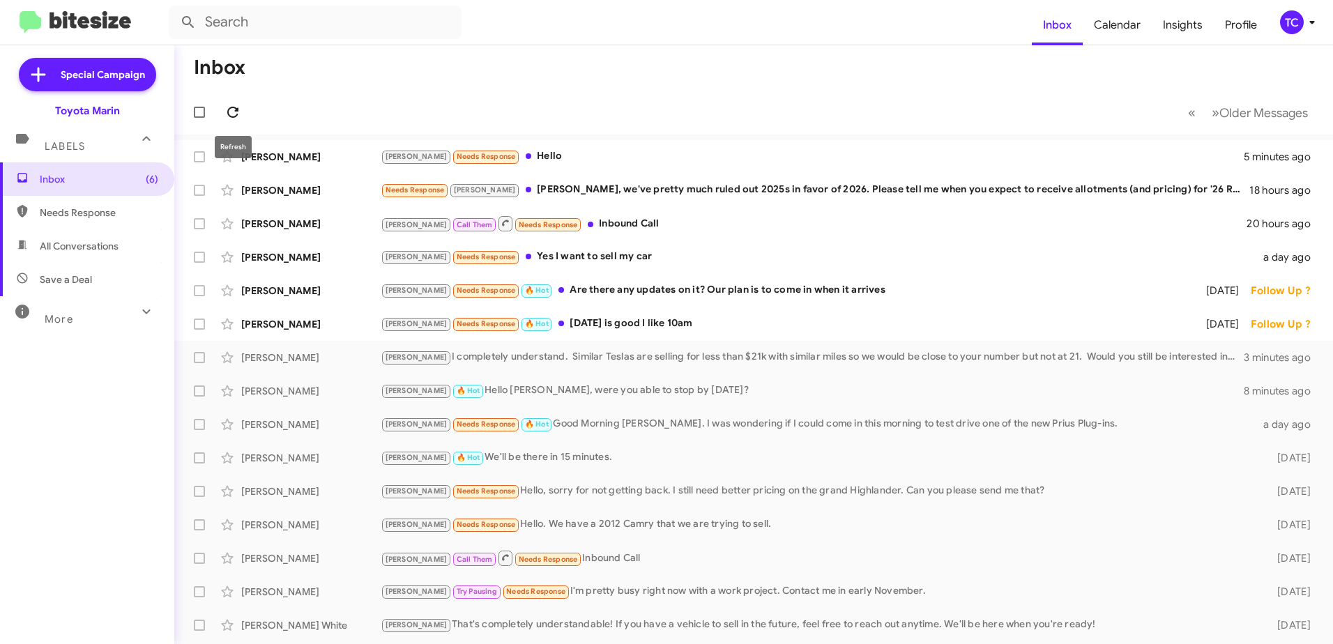
click at [229, 105] on icon at bounding box center [232, 112] width 17 height 17
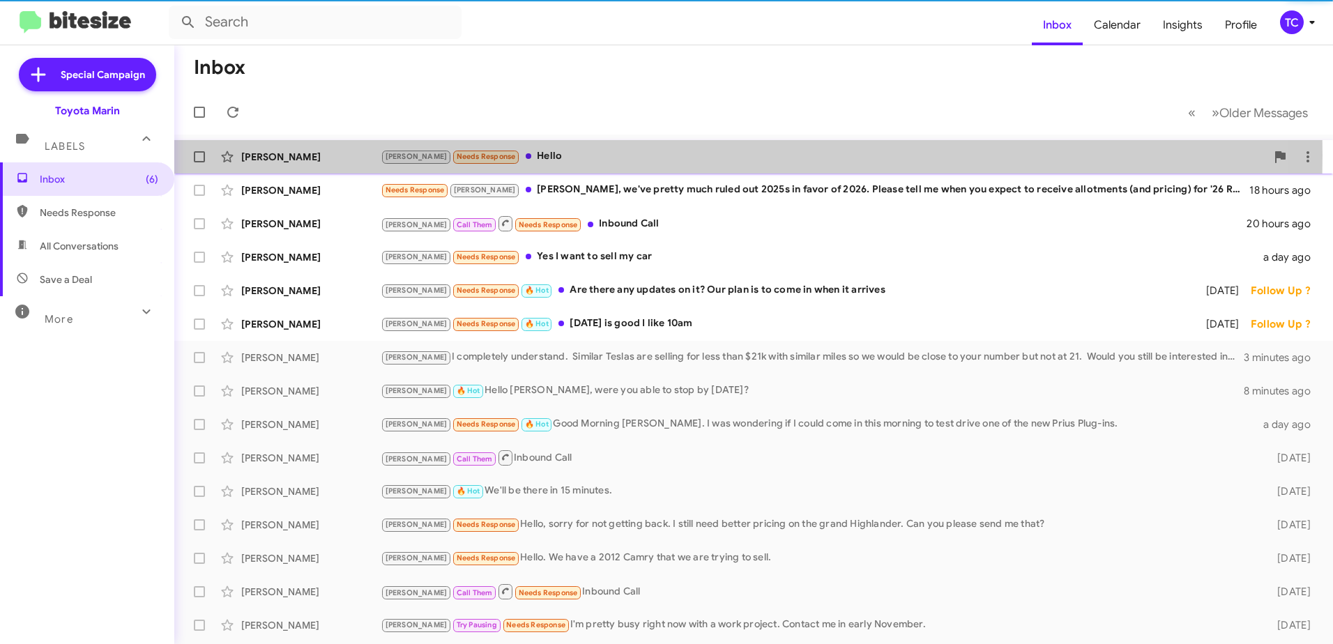
click at [508, 155] on div "[PERSON_NAME] Needs Response Hello" at bounding box center [823, 156] width 885 height 16
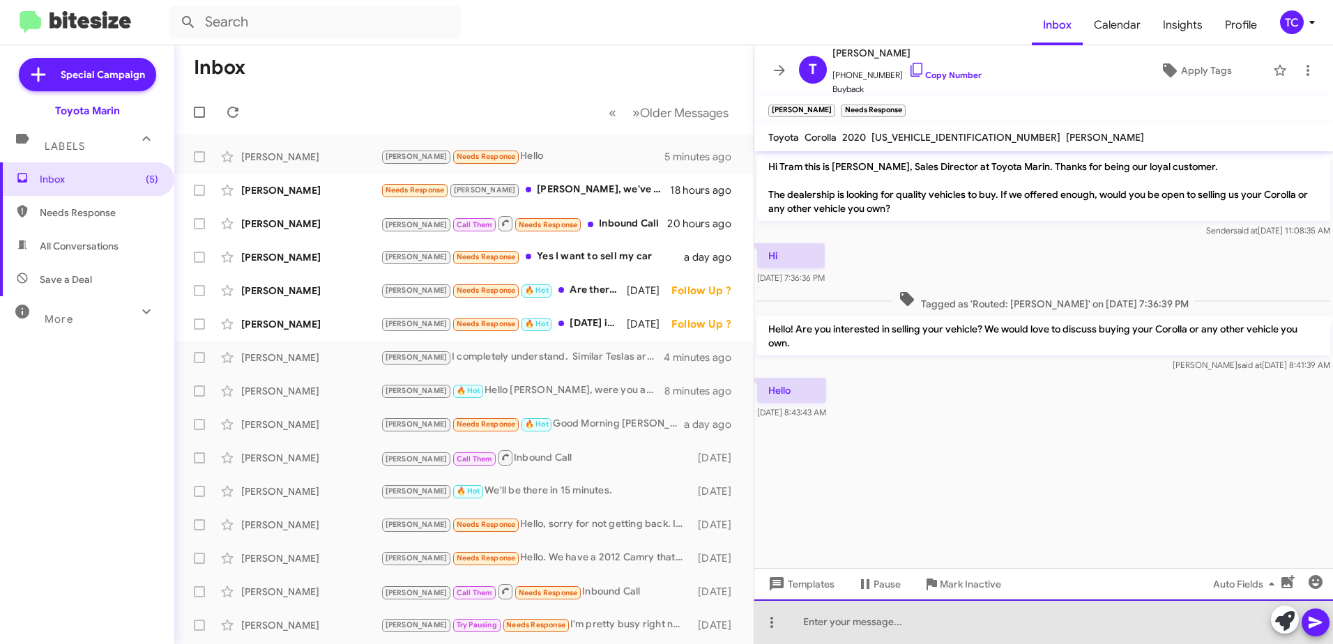
click at [907, 610] on div at bounding box center [1043, 622] width 579 height 45
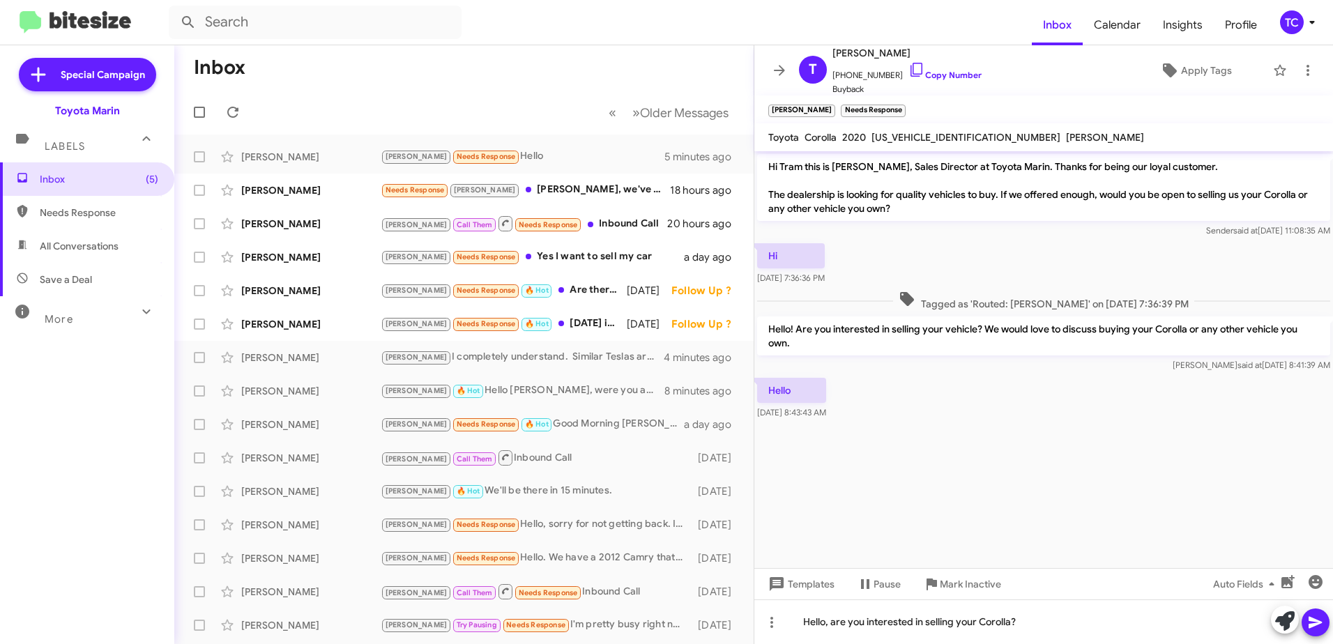
click at [1317, 620] on icon at bounding box center [1315, 623] width 13 height 12
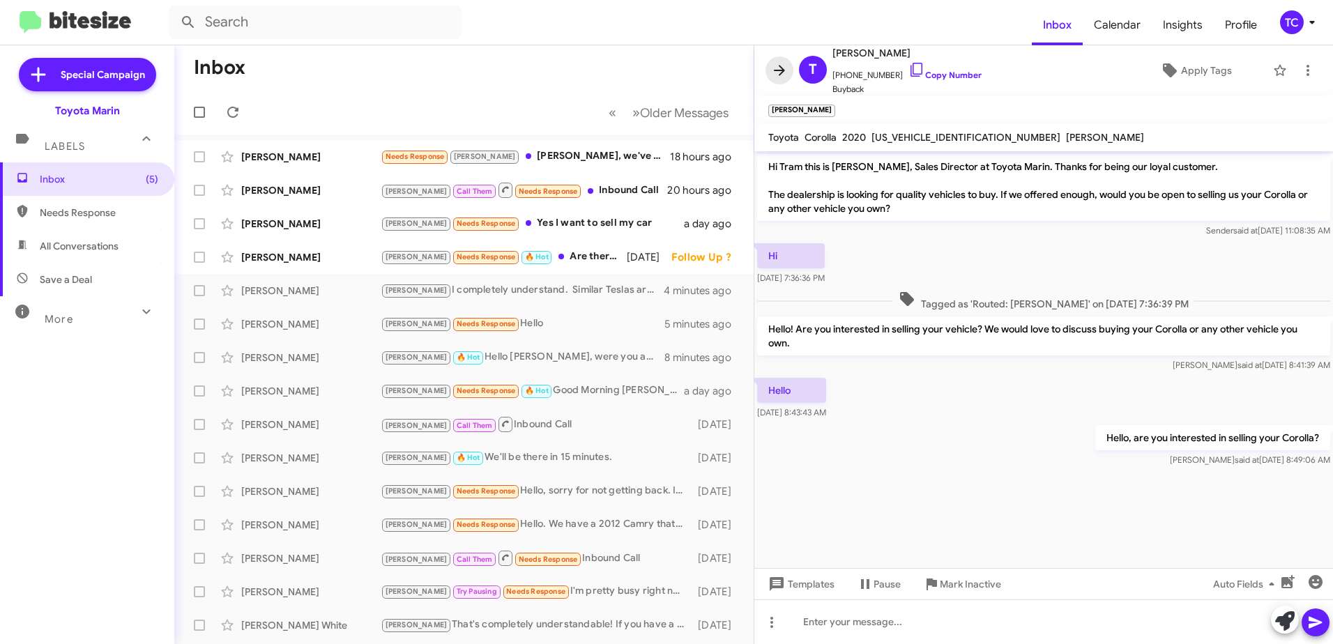
click at [773, 66] on icon at bounding box center [779, 70] width 17 height 17
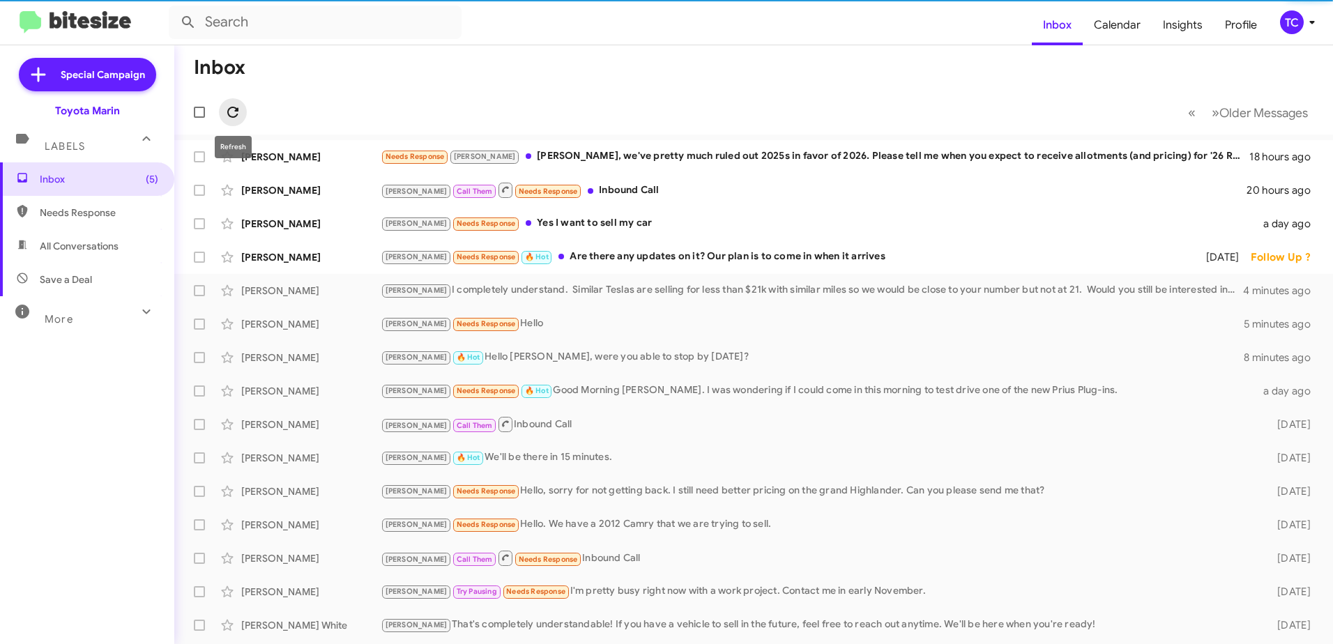
click at [227, 112] on icon at bounding box center [232, 112] width 17 height 17
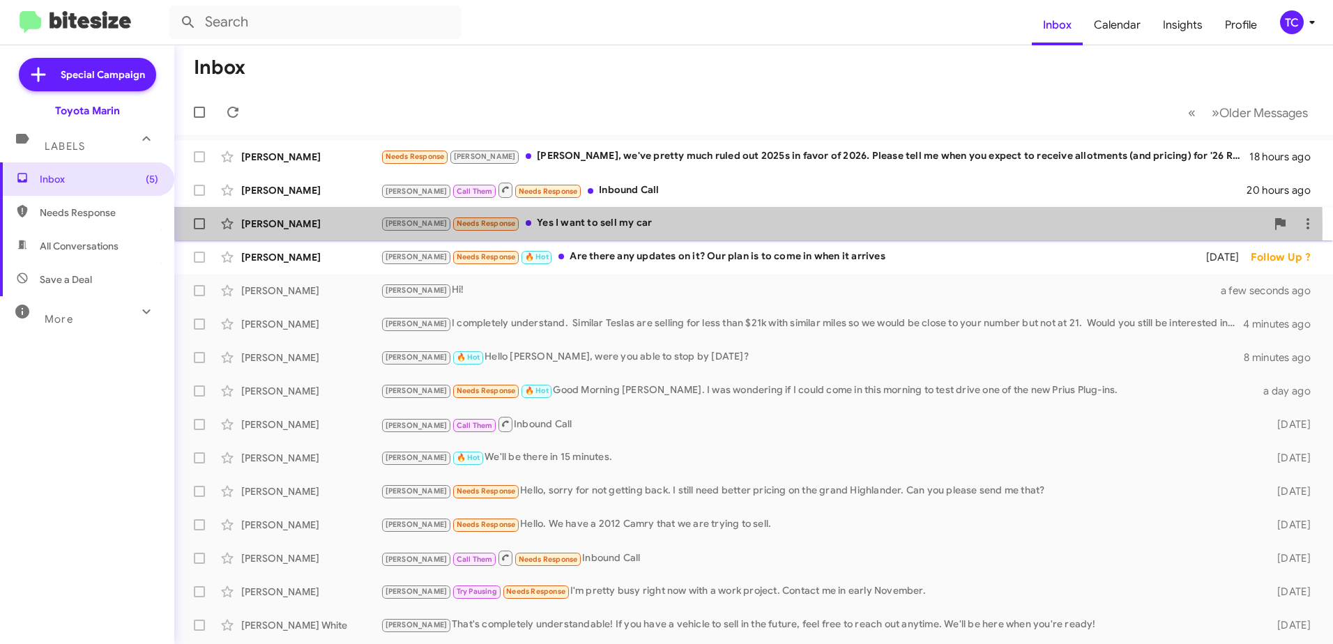
click at [533, 228] on div "[PERSON_NAME] Needs Response Yes I want to sell my car" at bounding box center [823, 223] width 885 height 16
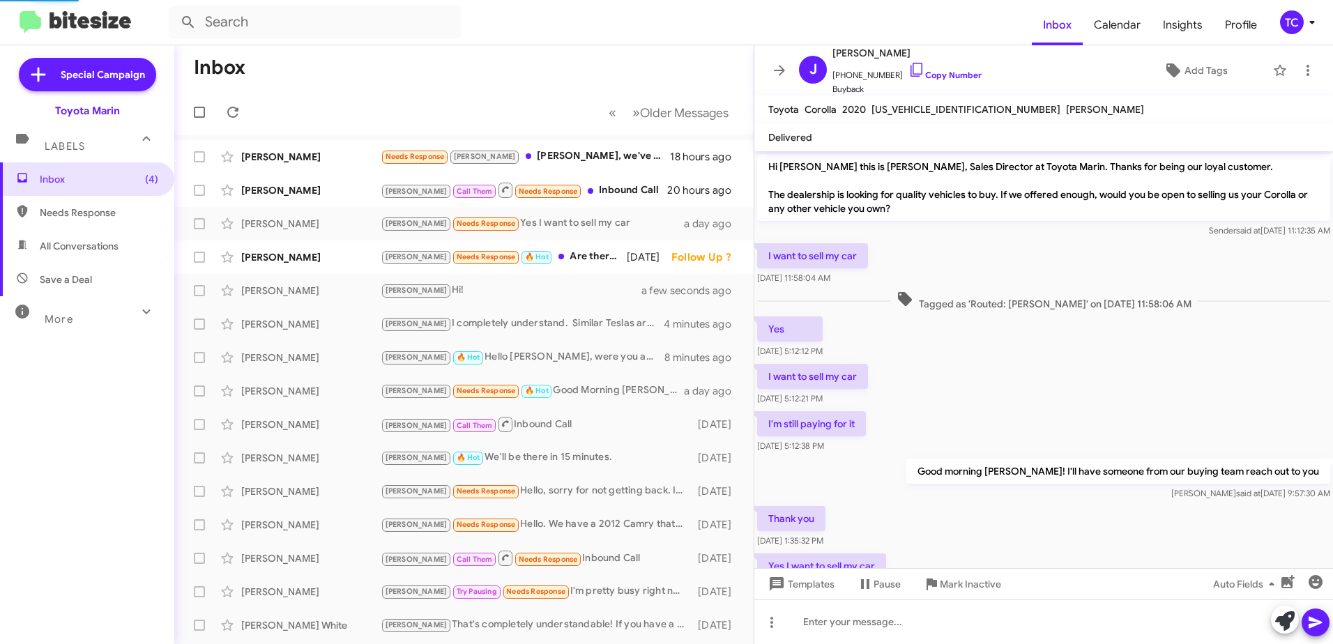
scroll to position [6, 0]
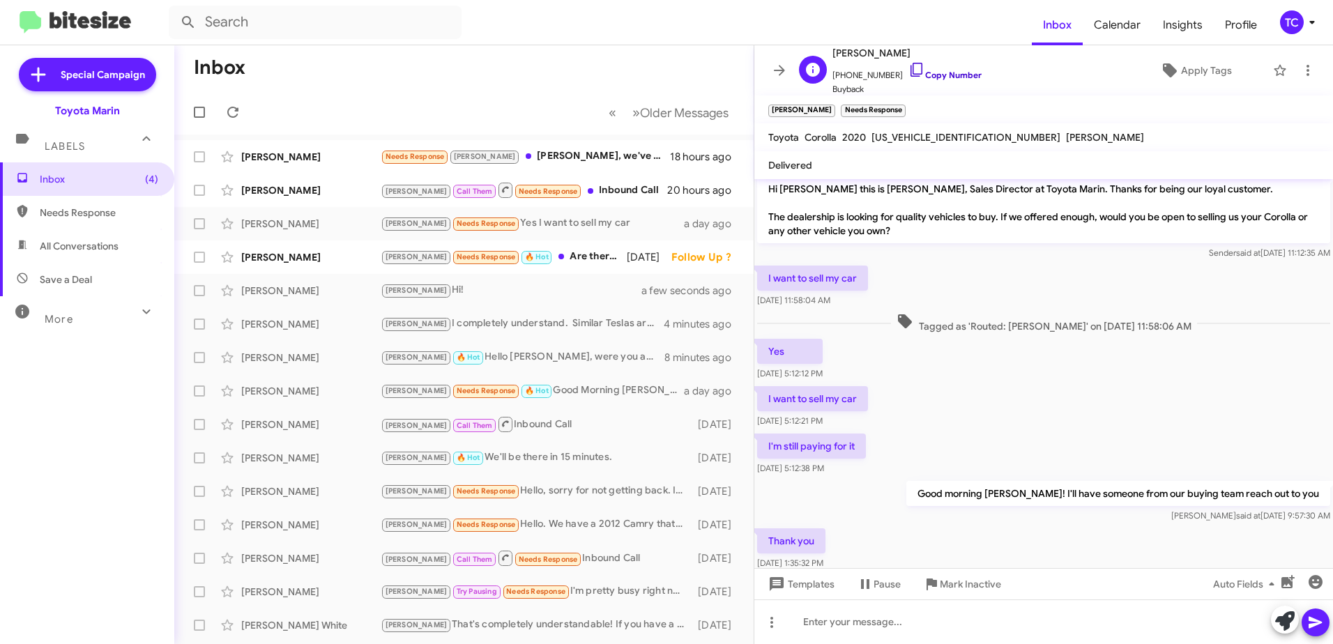
click at [908, 67] on icon at bounding box center [916, 69] width 17 height 17
click at [1292, 577] on icon at bounding box center [1291, 577] width 13 height 10
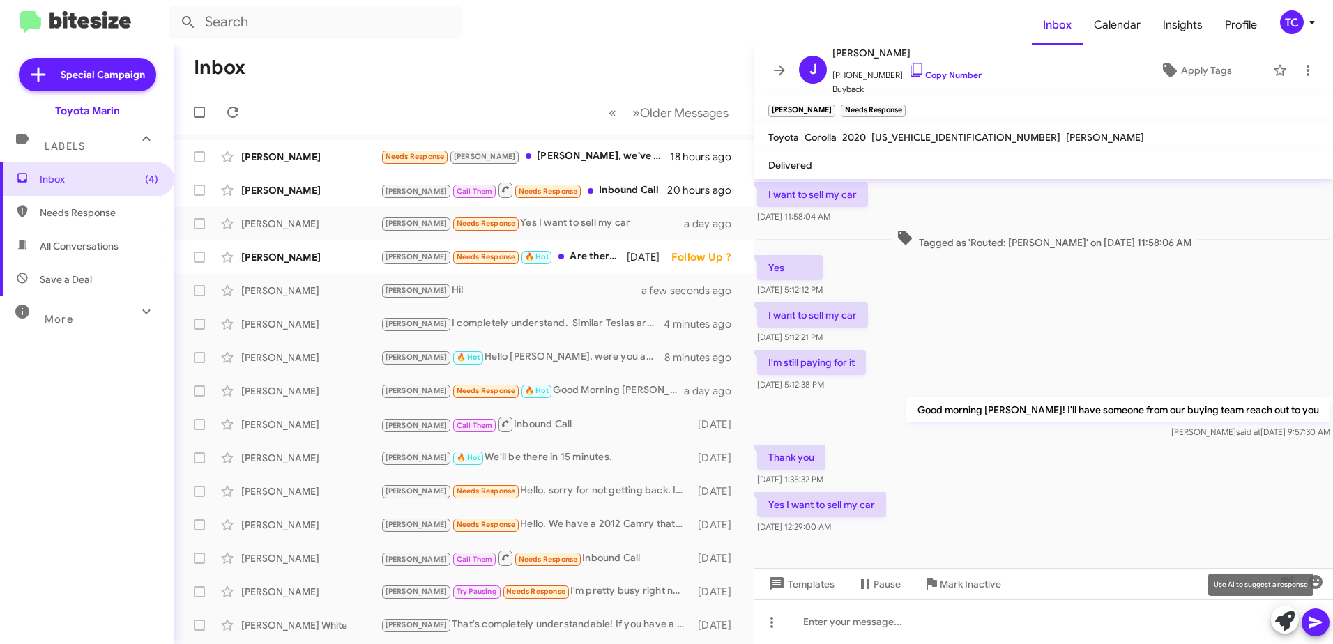
click at [1281, 625] on icon at bounding box center [1285, 621] width 20 height 20
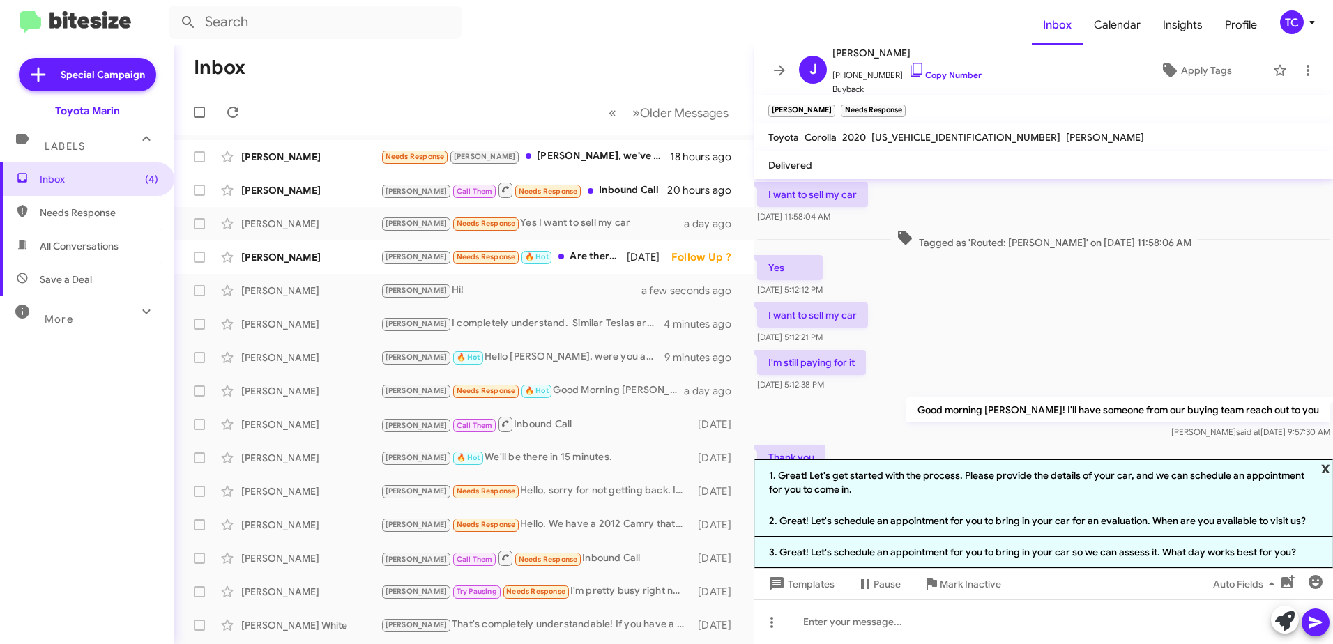
click at [1323, 469] on span "x" at bounding box center [1325, 467] width 9 height 17
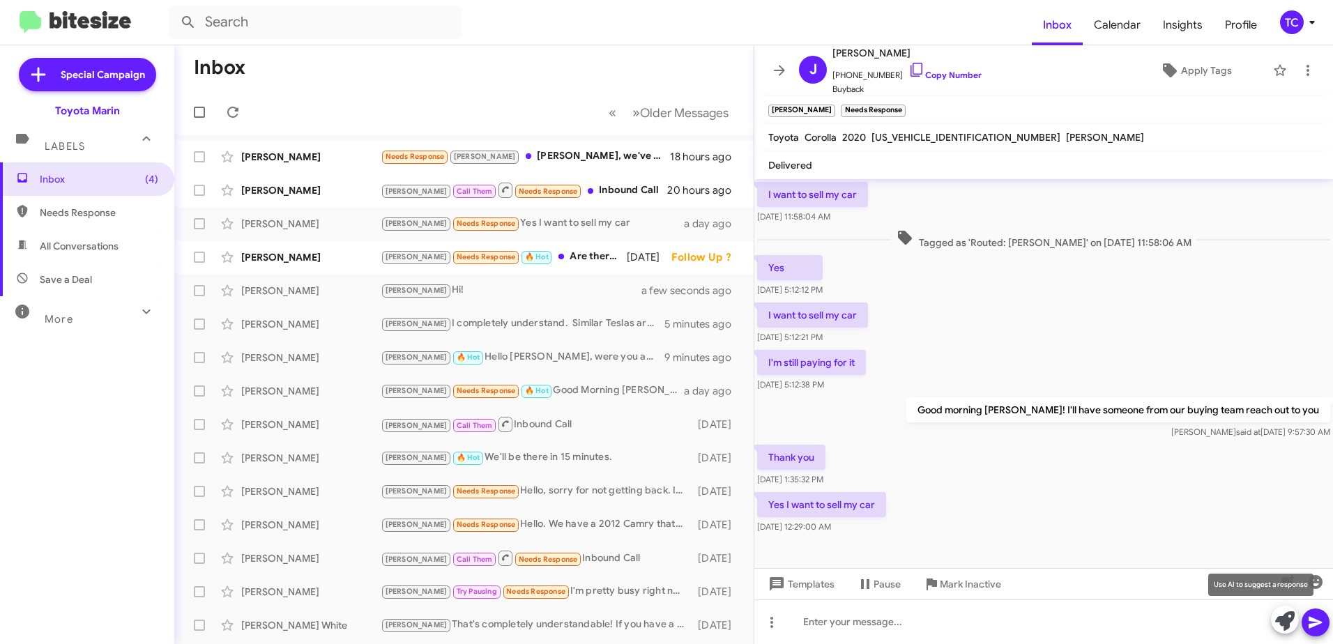
click at [1278, 623] on icon at bounding box center [1285, 621] width 20 height 20
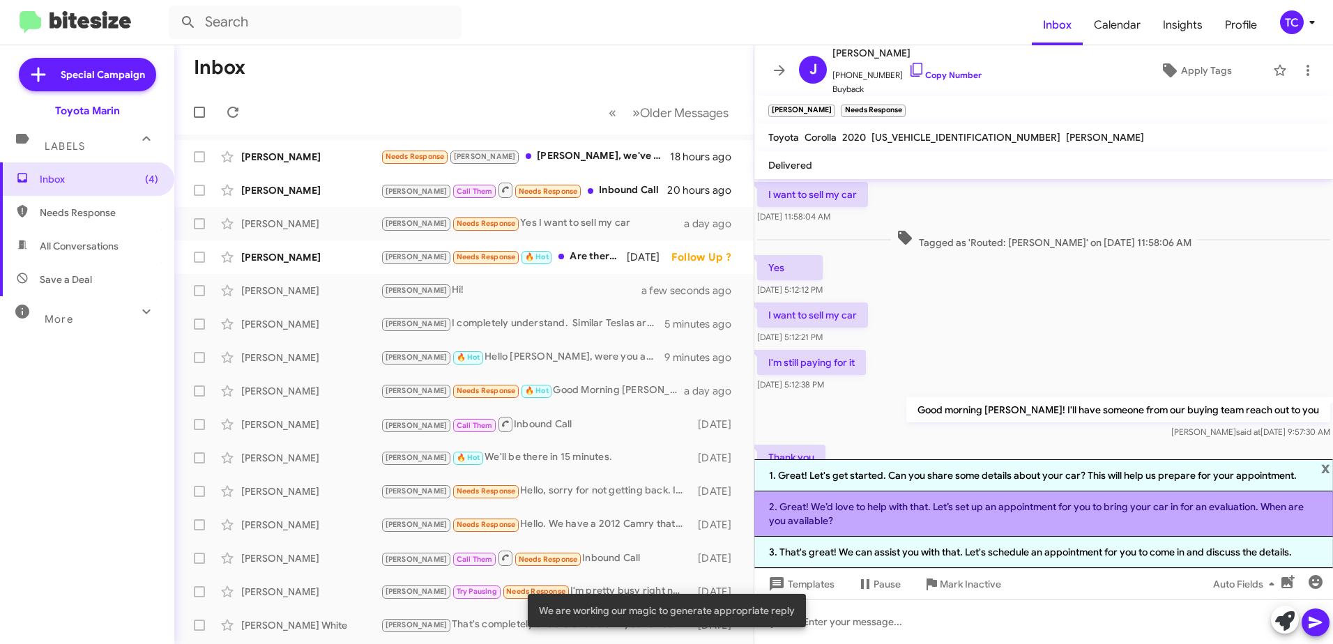
click at [913, 519] on li "2. Great! We’d love to help with that. Let’s set up an appointment for you to b…" at bounding box center [1043, 513] width 579 height 45
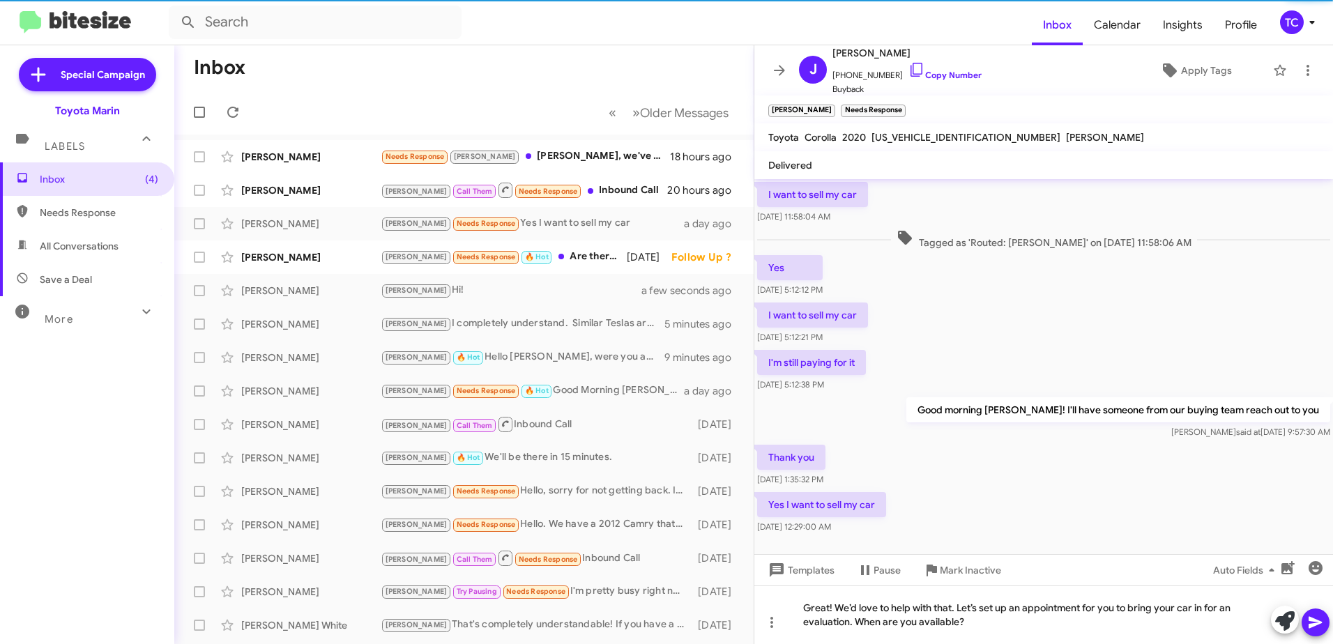
click at [1315, 625] on icon at bounding box center [1315, 623] width 13 height 12
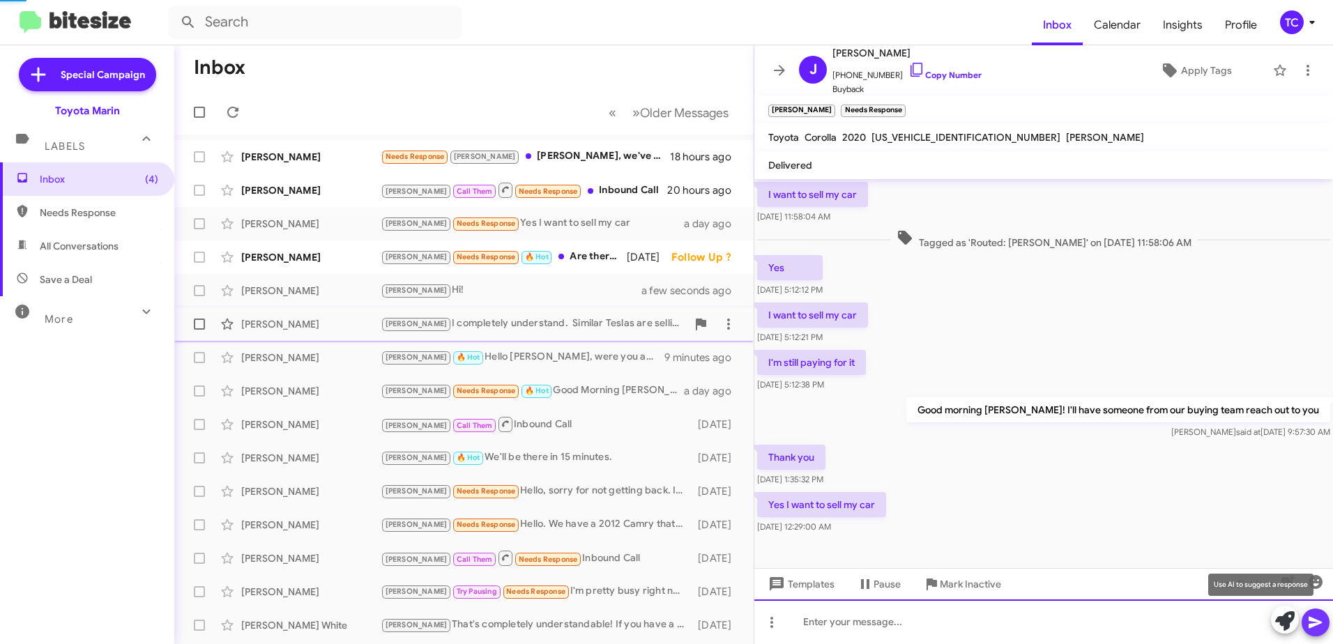
scroll to position [0, 0]
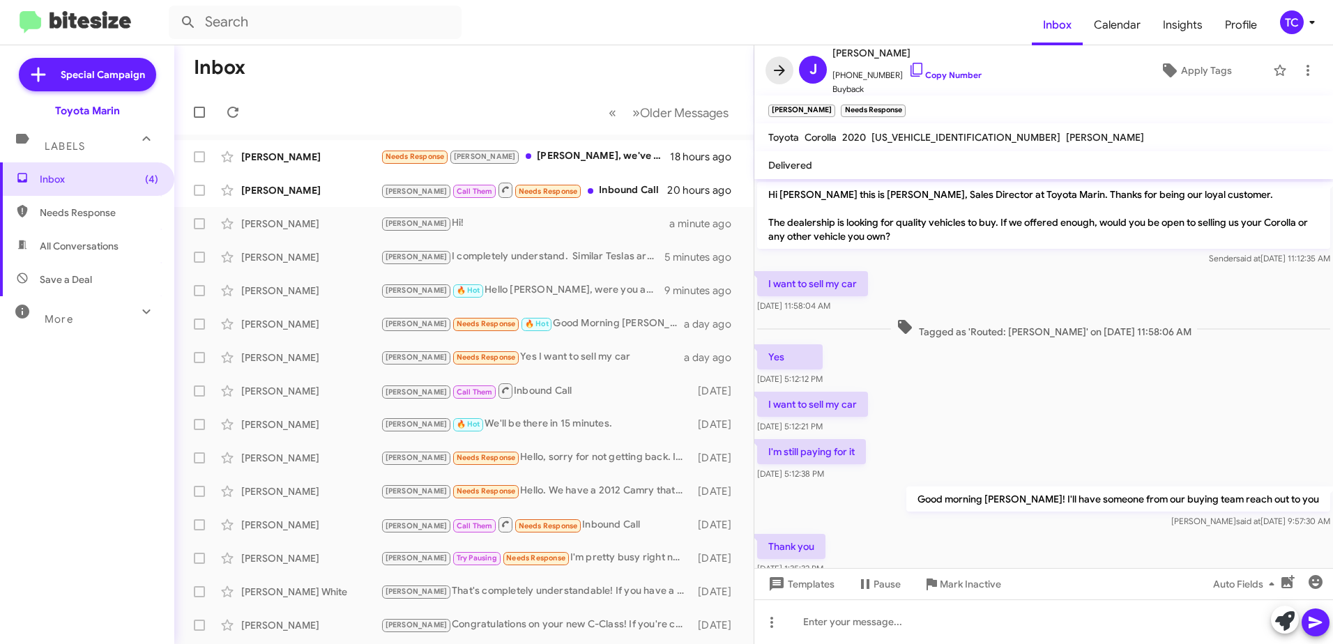
click at [775, 69] on icon at bounding box center [779, 70] width 17 height 17
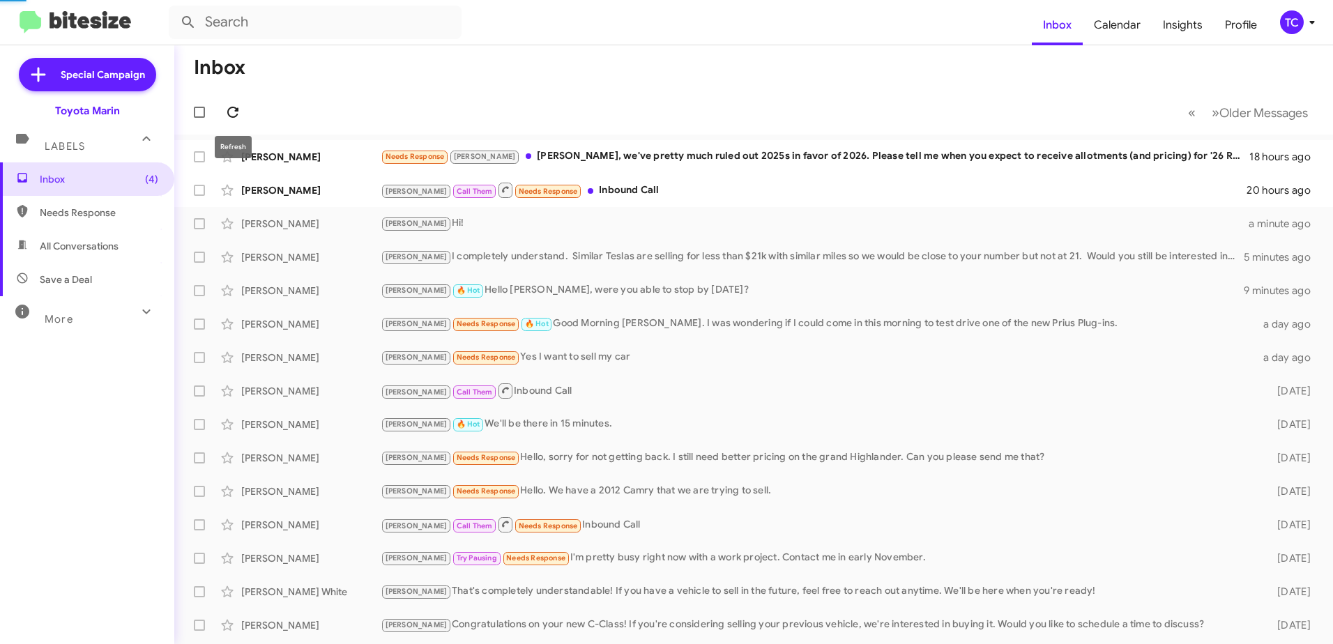
click at [231, 104] on icon at bounding box center [232, 112] width 17 height 17
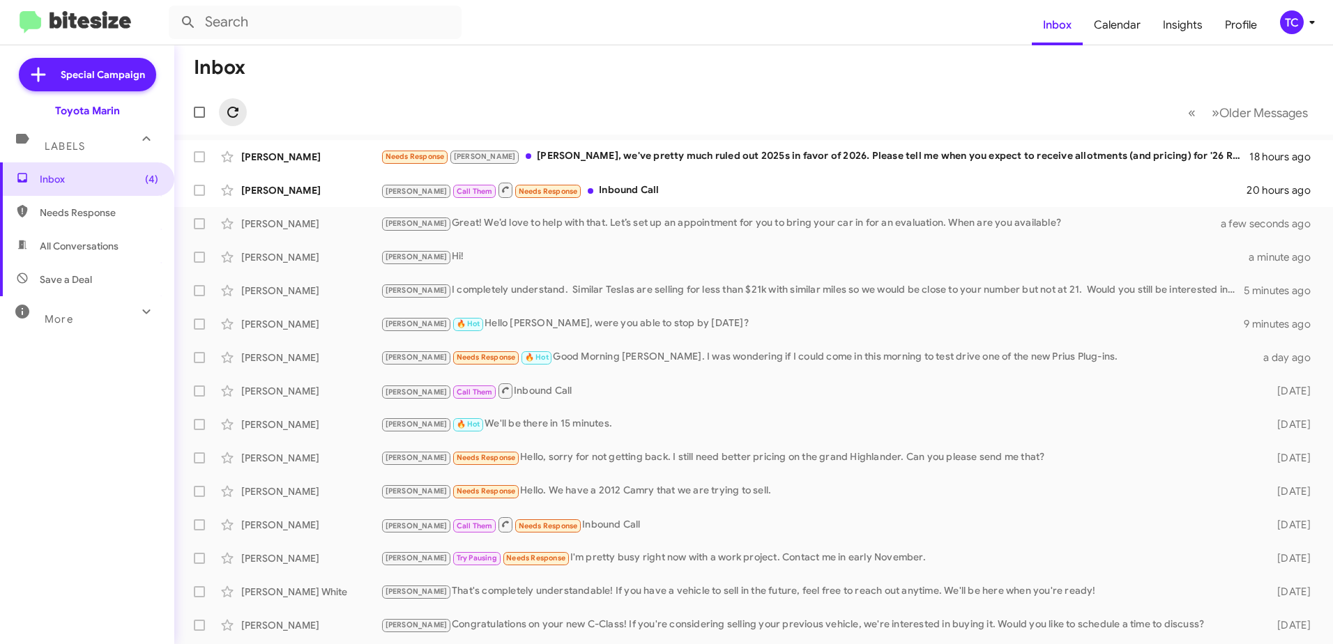
click at [231, 104] on icon at bounding box center [232, 112] width 17 height 17
click at [229, 111] on icon at bounding box center [232, 112] width 17 height 17
